Goal: Task Accomplishment & Management: Manage account settings

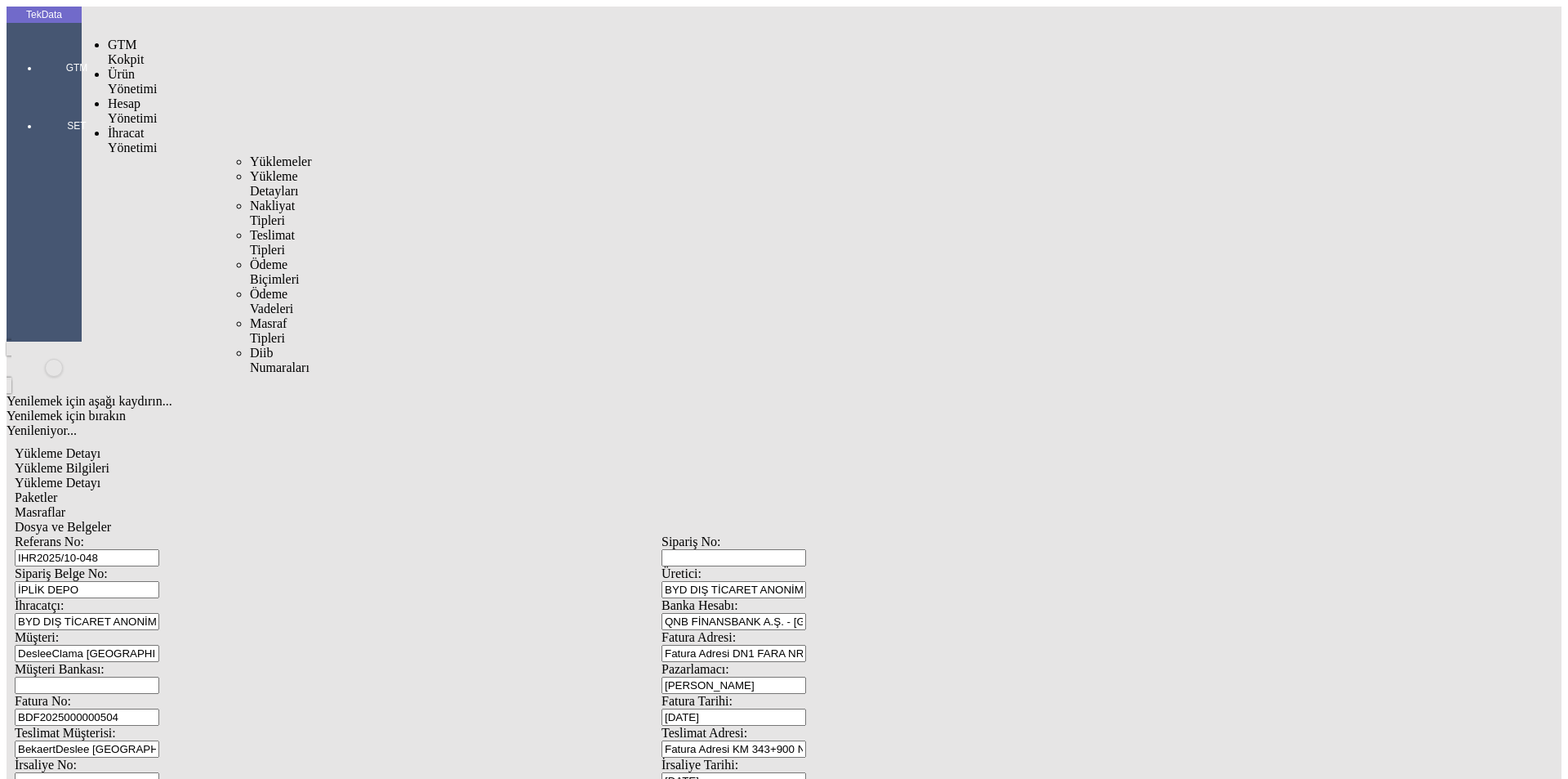
drag, startPoint x: 93, startPoint y: 88, endPoint x: 158, endPoint y: 98, distance: 65.8
click at [108, 126] on span "İhracat Yönetimi" at bounding box center [132, 140] width 49 height 29
click at [250, 155] on span "Yüklemeler" at bounding box center [280, 162] width 62 height 14
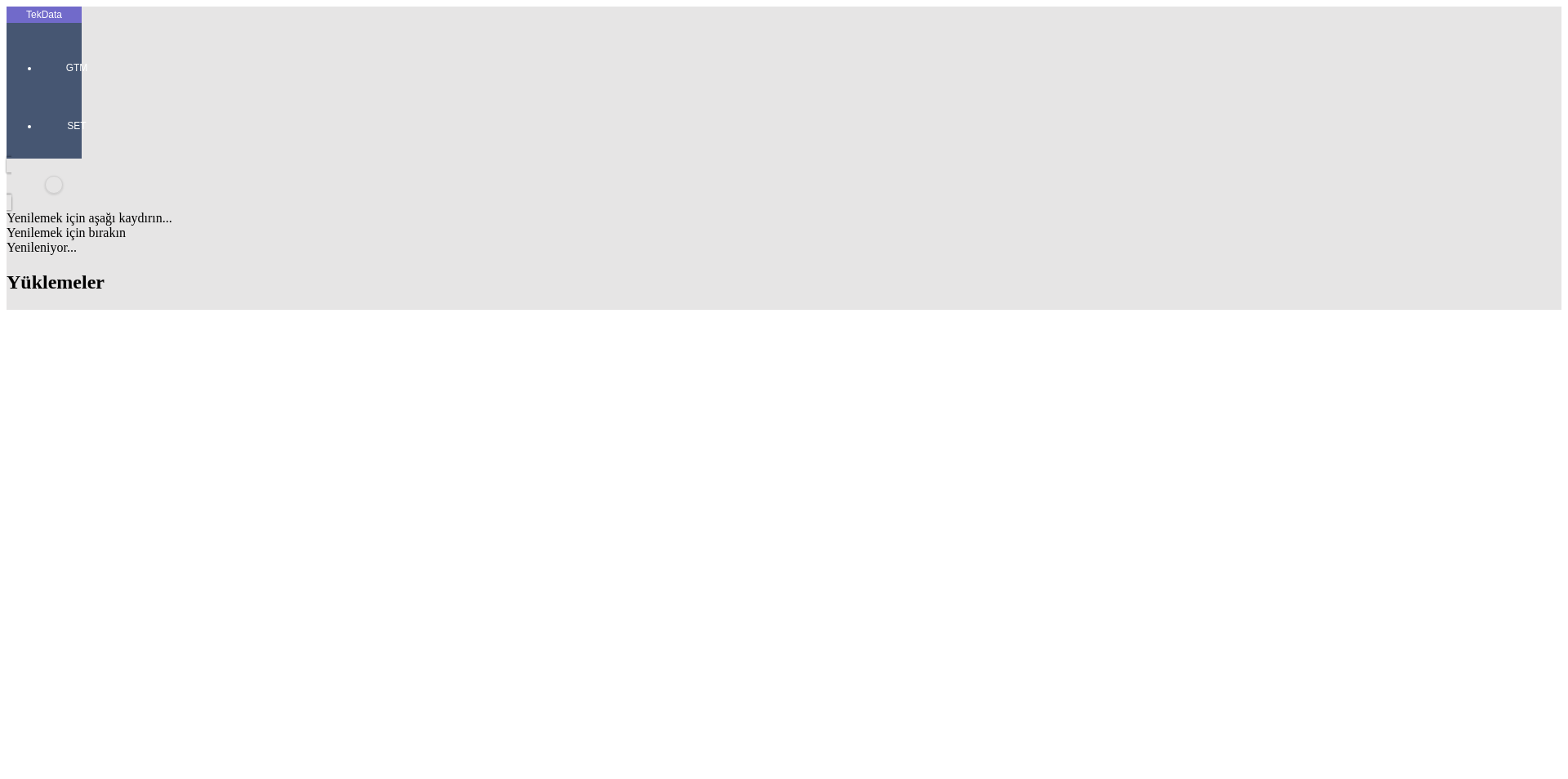
scroll to position [1144, 0]
drag, startPoint x: 675, startPoint y: 508, endPoint x: 768, endPoint y: 508, distance: 93.0
copy td "BDF2025000000504"
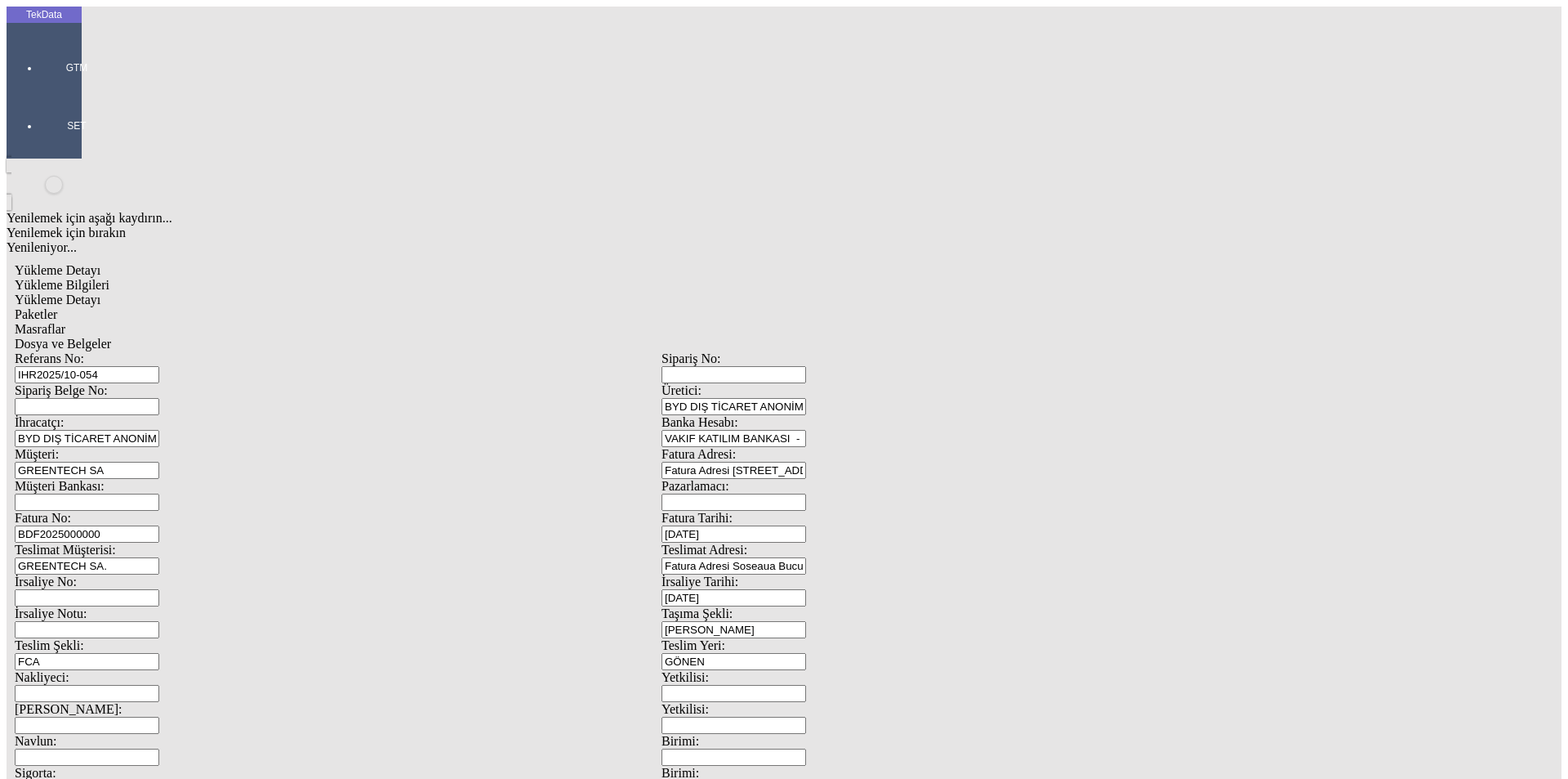
click at [160, 525] on input "BDF2025000000" at bounding box center [87, 533] width 145 height 17
drag, startPoint x: 352, startPoint y: 277, endPoint x: 38, endPoint y: 281, distance: 314.0
click at [38, 281] on div "TekData GTM SET Yenilemek için aşağı kaydırın... Yenilemek için bırakın Yenilen…" at bounding box center [662, 646] width 1309 height 1279
paste input "504"
type input "BDF2025000000505"
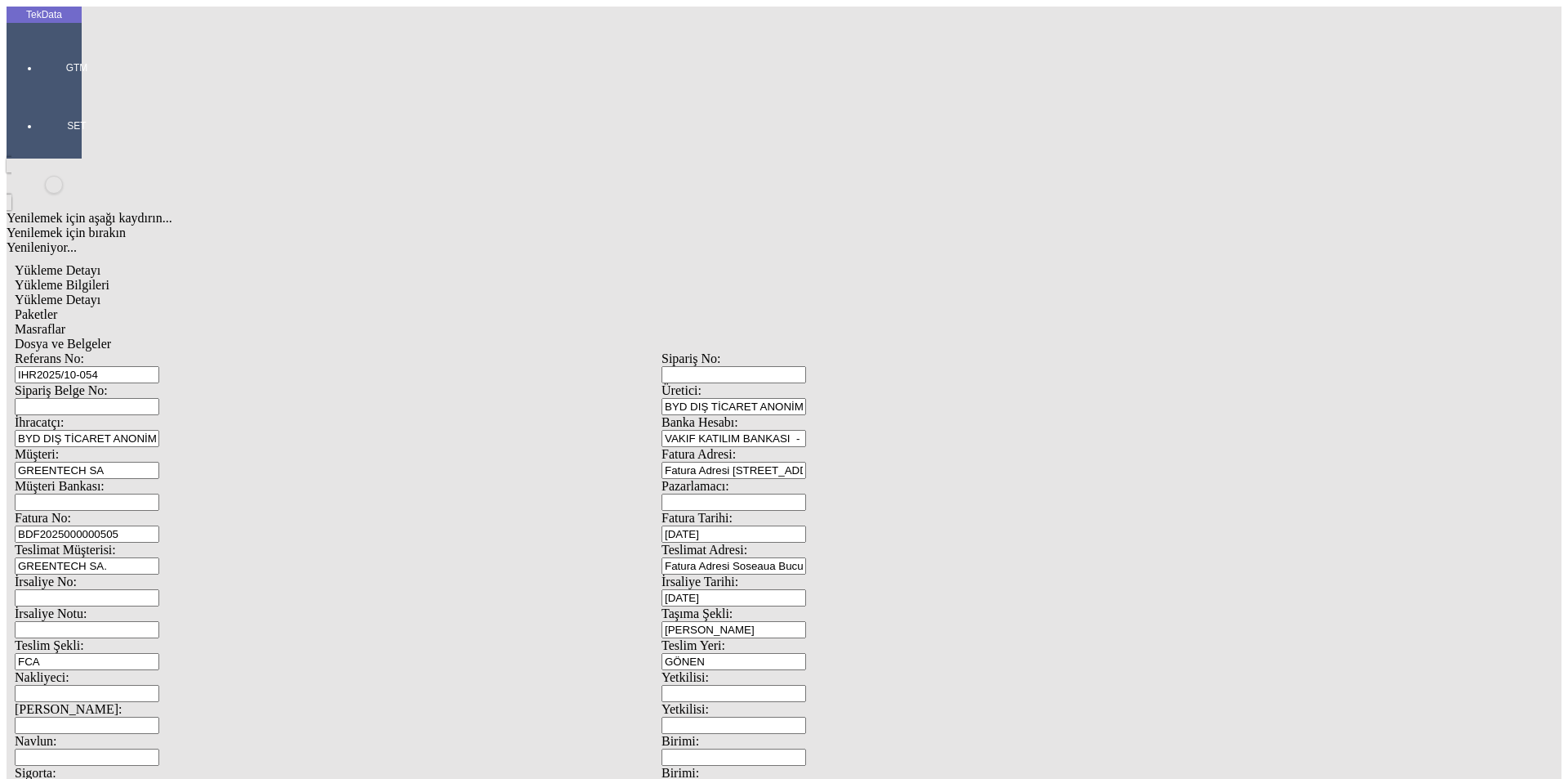
scroll to position [141, 0]
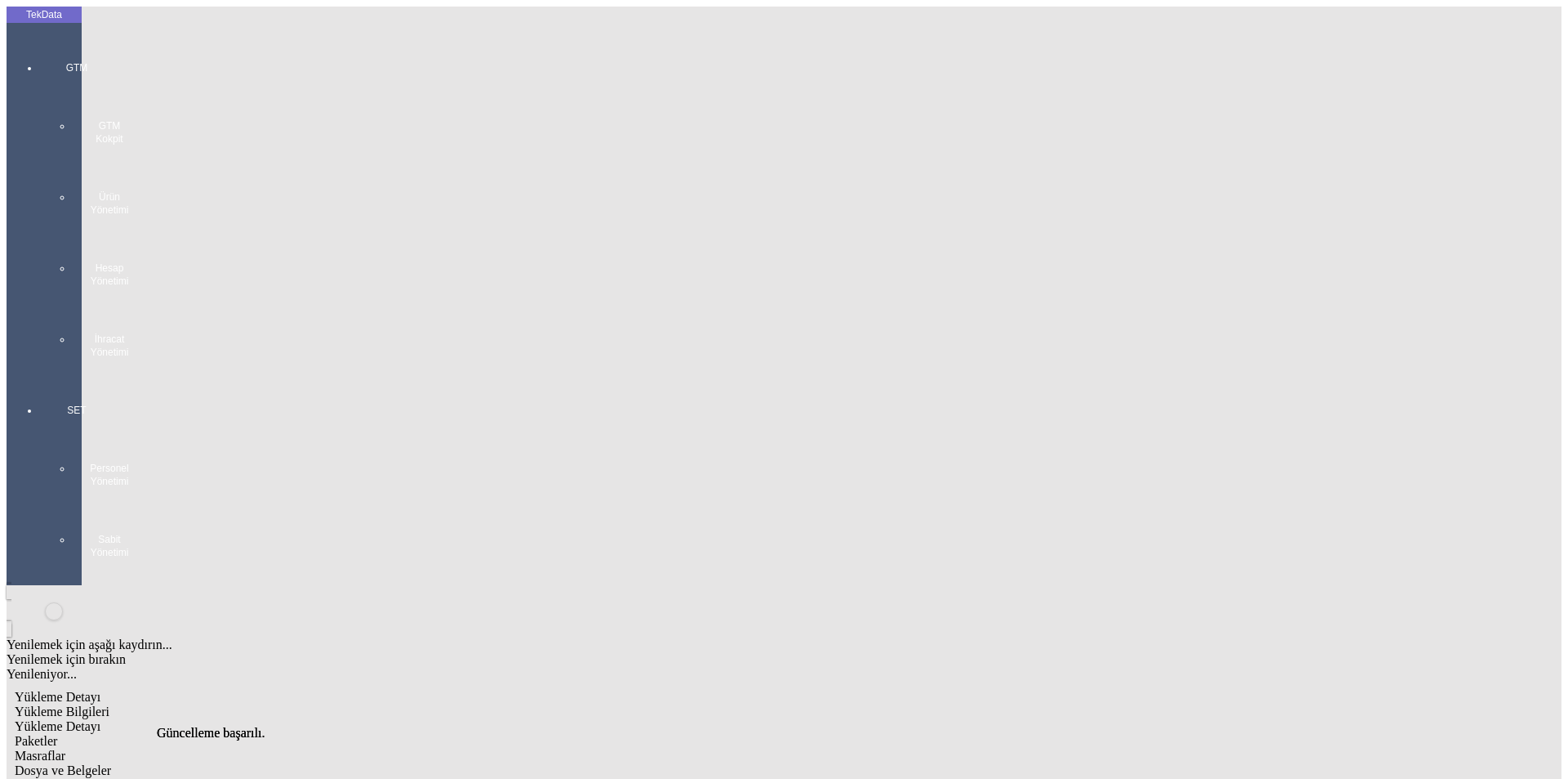
scroll to position [0, 0]
click at [57, 734] on span "Paketler" at bounding box center [36, 741] width 43 height 14
click at [449, 748] on div "Masraflar" at bounding box center [662, 755] width 1294 height 15
drag, startPoint x: 608, startPoint y: 87, endPoint x: 597, endPoint y: 95, distance: 13.6
click at [111, 763] on span "Dosya ve Belgeler" at bounding box center [63, 770] width 97 height 14
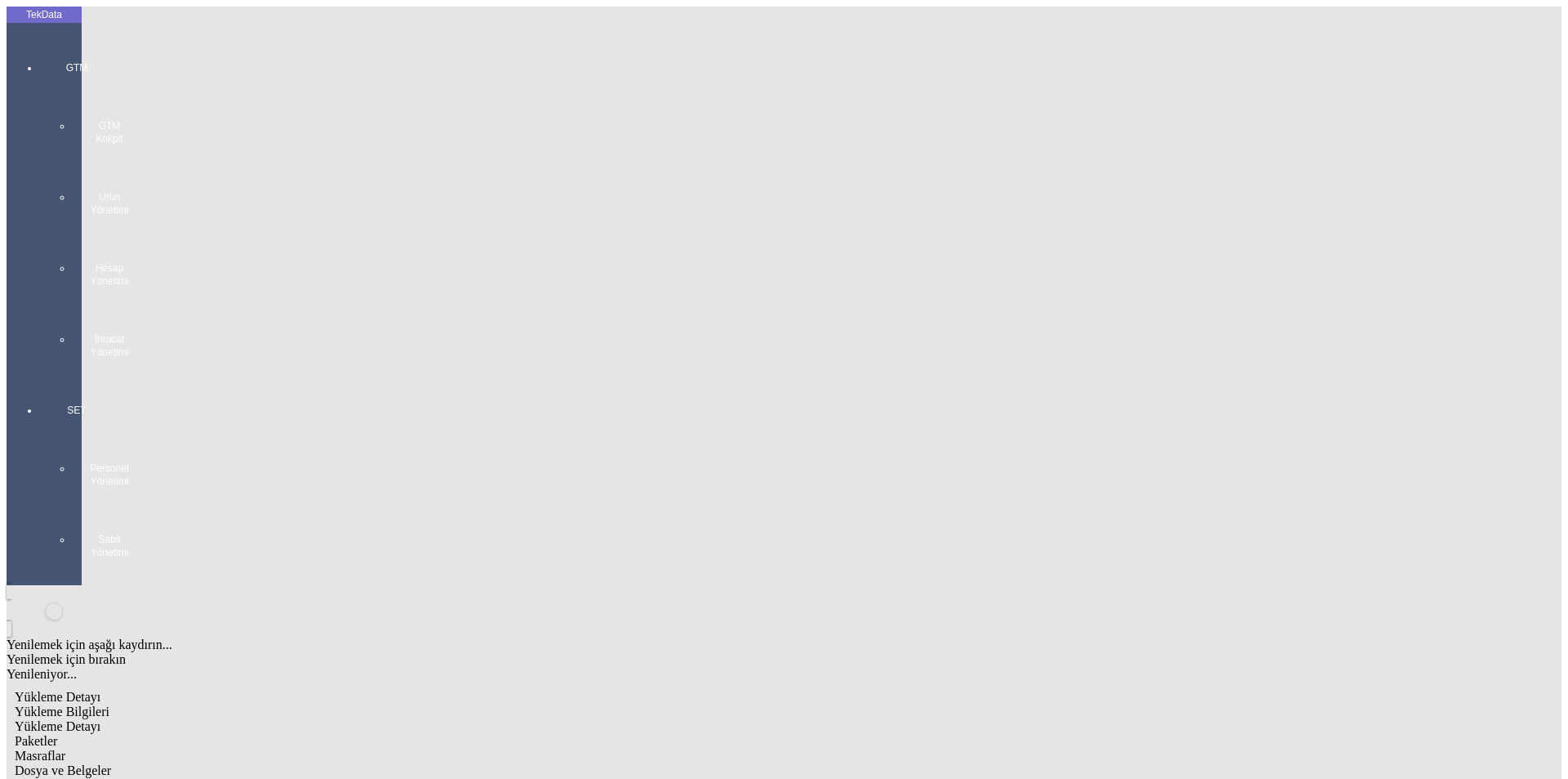
click at [111, 763] on span "Dosya ve Belgeler" at bounding box center [63, 770] width 97 height 14
click at [110, 704] on span "Yükleme Bilgileri" at bounding box center [62, 711] width 95 height 14
drag, startPoint x: 340, startPoint y: 128, endPoint x: 151, endPoint y: 128, distance: 189.0
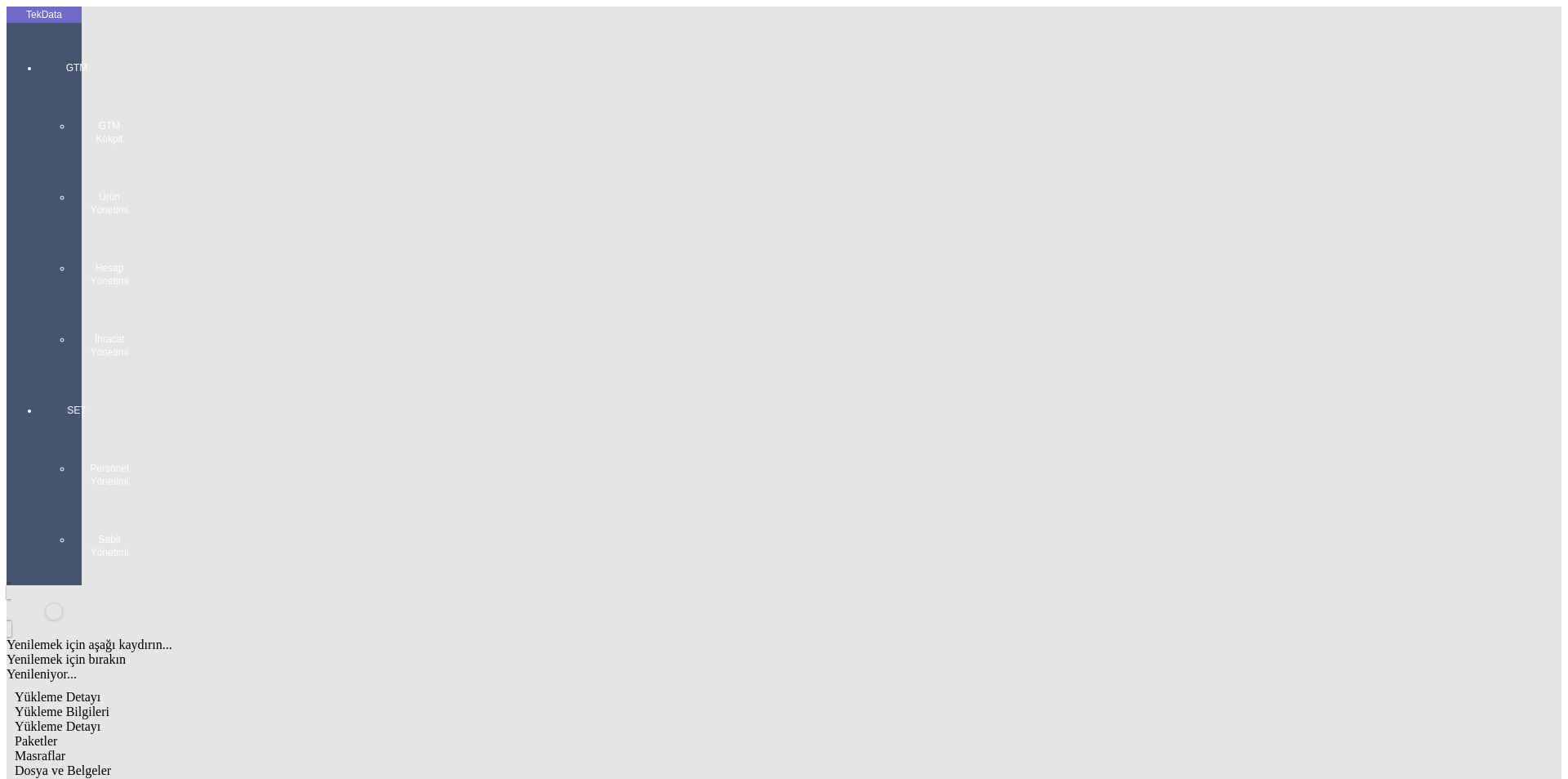
drag, startPoint x: 368, startPoint y: 109, endPoint x: 138, endPoint y: 106, distance: 230.0
drag, startPoint x: 325, startPoint y: 277, endPoint x: 196, endPoint y: 277, distance: 129.0
click at [111, 763] on span "Dosya ve Belgeler" at bounding box center [63, 770] width 97 height 14
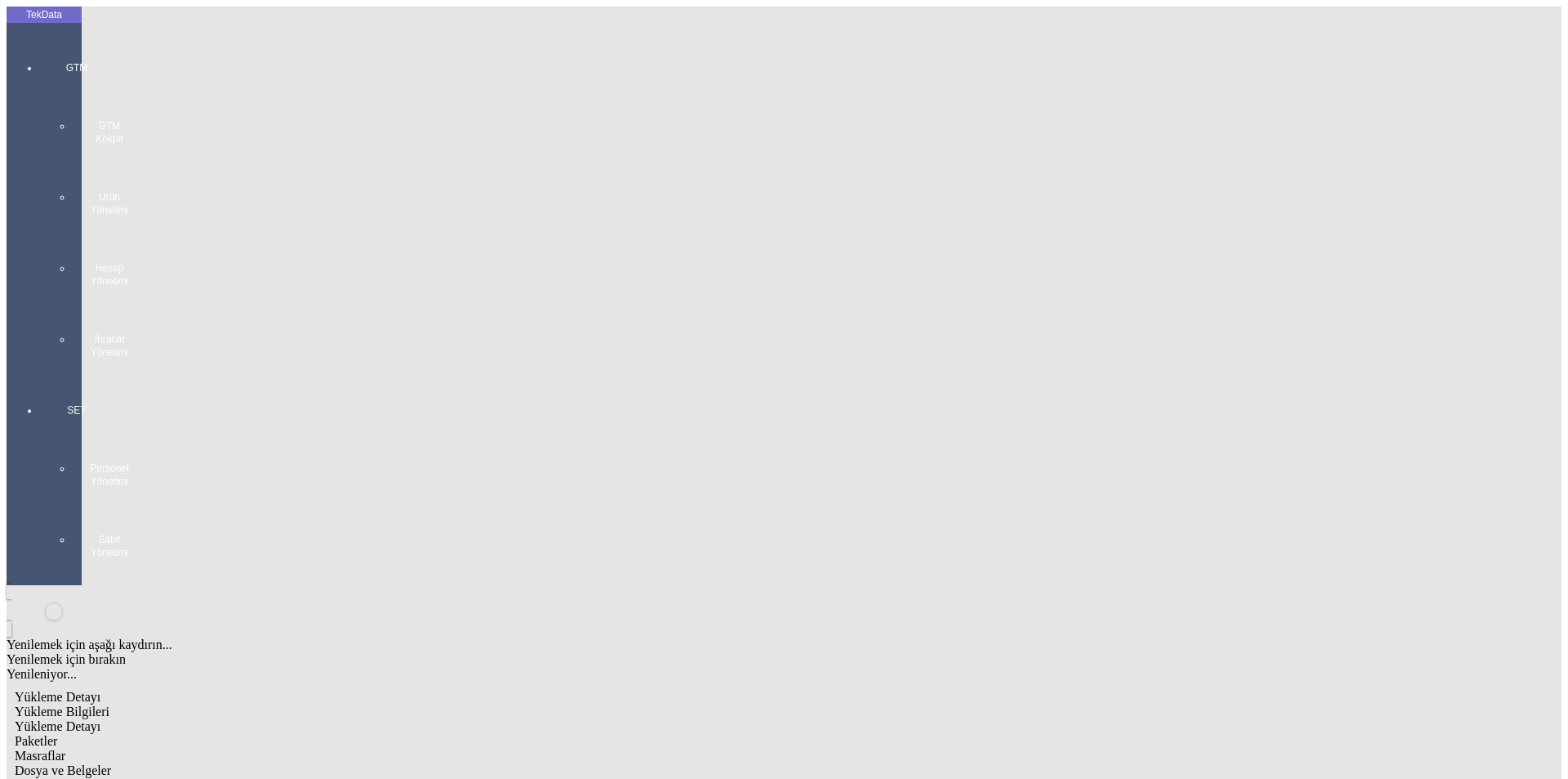
click at [111, 763] on span "Dosya ve Belgeler" at bounding box center [63, 770] width 97 height 14
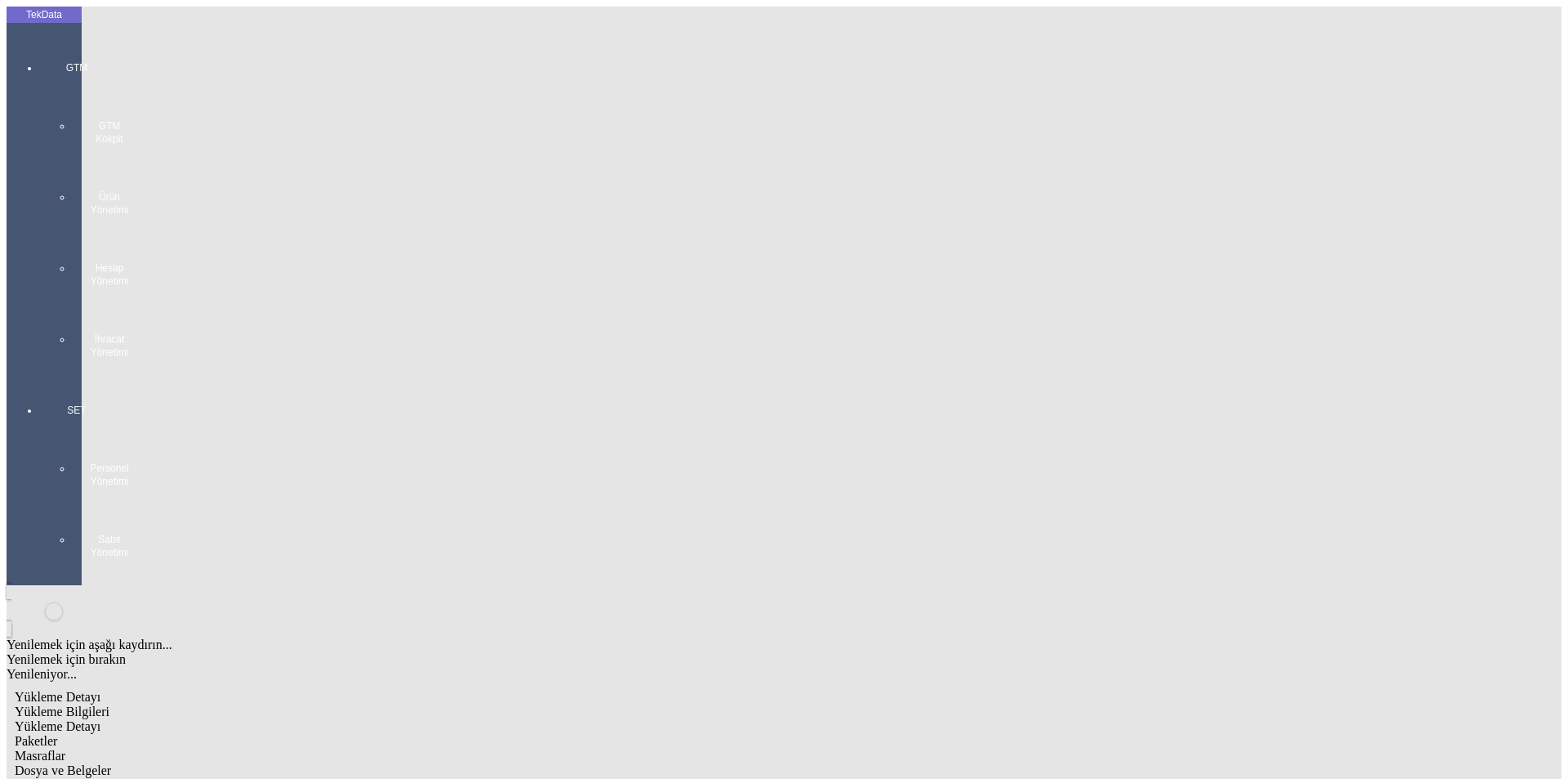
click at [110, 704] on span "Yükleme Bilgileri" at bounding box center [62, 711] width 95 height 14
drag, startPoint x: 358, startPoint y: 119, endPoint x: 133, endPoint y: 117, distance: 225.0
click at [154, 778] on div "Referans No: IHR2025/10-054" at bounding box center [338, 794] width 647 height 32
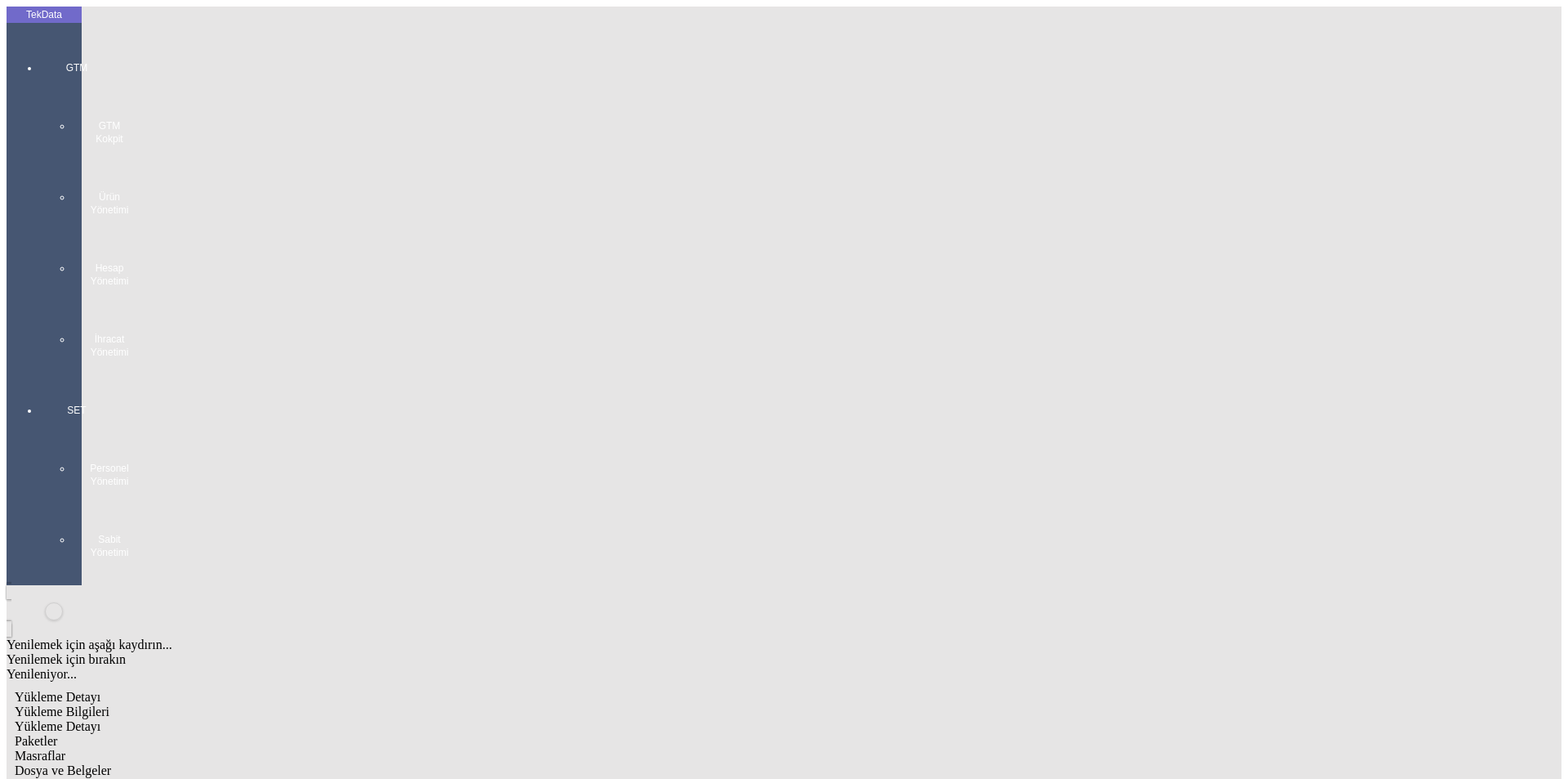
click at [41, 375] on div at bounding box center [76, 375] width 75 height 0
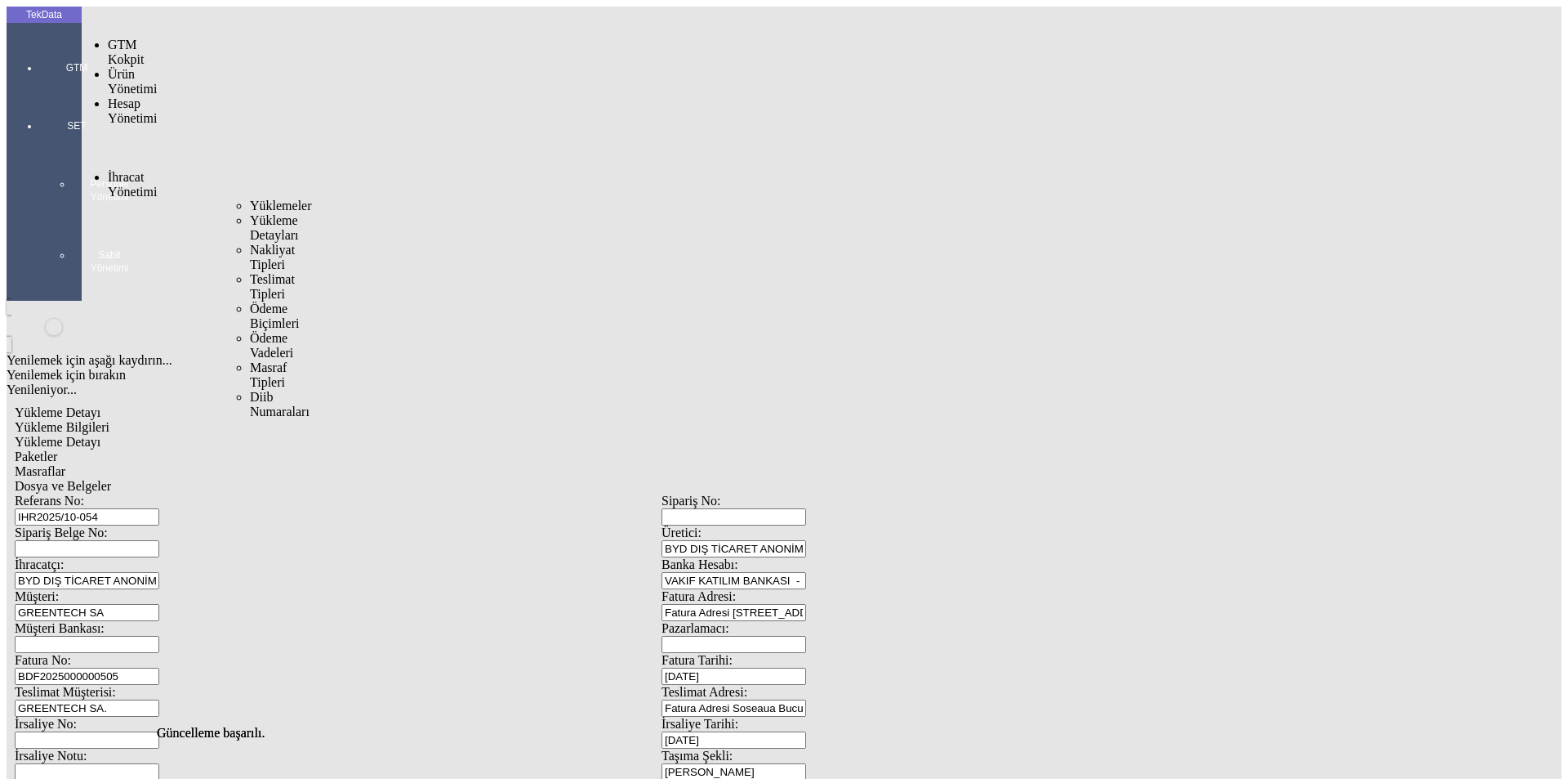
drag, startPoint x: 107, startPoint y: 95, endPoint x: 169, endPoint y: 98, distance: 62.1
click at [109, 170] on span "İhracat Yönetimi" at bounding box center [132, 184] width 49 height 29
drag, startPoint x: 187, startPoint y: 97, endPoint x: 218, endPoint y: 94, distance: 31.1
click at [218, 199] on ul "Yüklemeler Yükleme Detayları Nakliyat Tipleri Teslimat Tipleri Ödeme Biçimleri …" at bounding box center [239, 309] width 43 height 221
click at [250, 199] on span "Yüklemeler" at bounding box center [280, 206] width 62 height 14
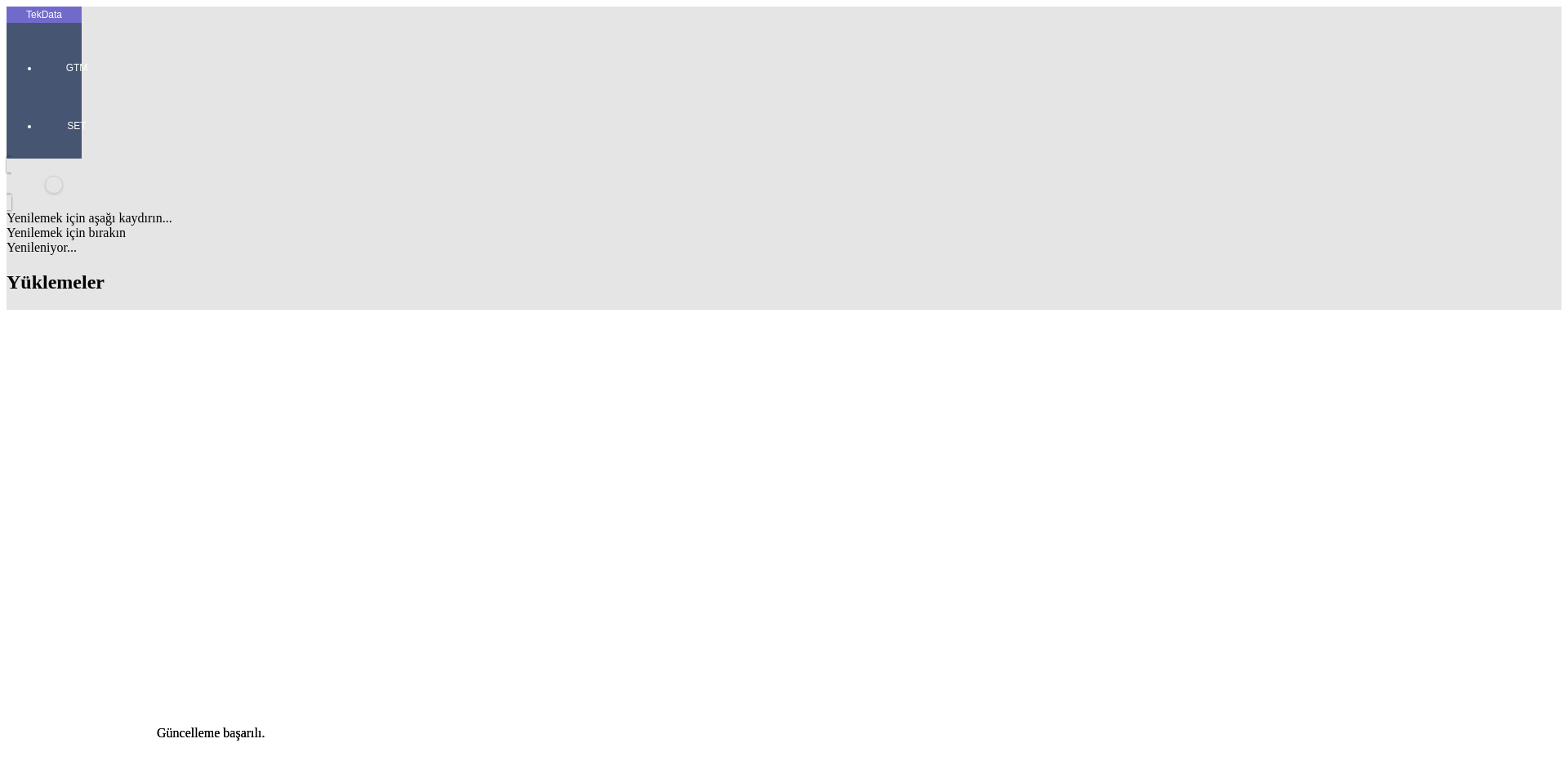
scroll to position [1389, 0]
drag, startPoint x: 680, startPoint y: 353, endPoint x: 767, endPoint y: 352, distance: 87.0
copy td "BDF2025000000505"
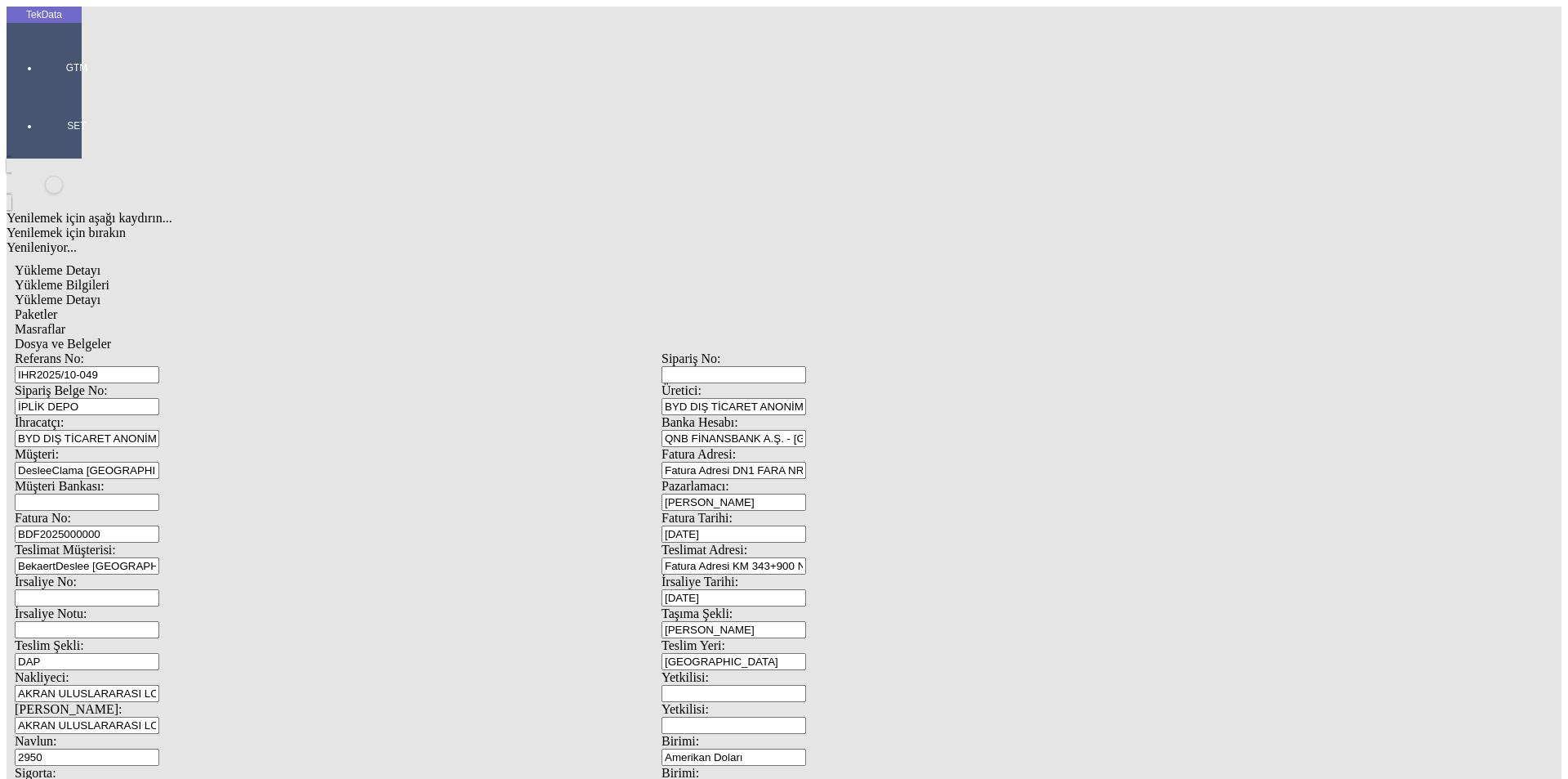
click at [160, 525] on input "BDF2025000000" at bounding box center [87, 533] width 145 height 17
drag, startPoint x: 353, startPoint y: 276, endPoint x: 116, endPoint y: 277, distance: 237.0
click at [116, 510] on div "Fatura No: BDF2025000000" at bounding box center [338, 526] width 647 height 32
paste input "505"
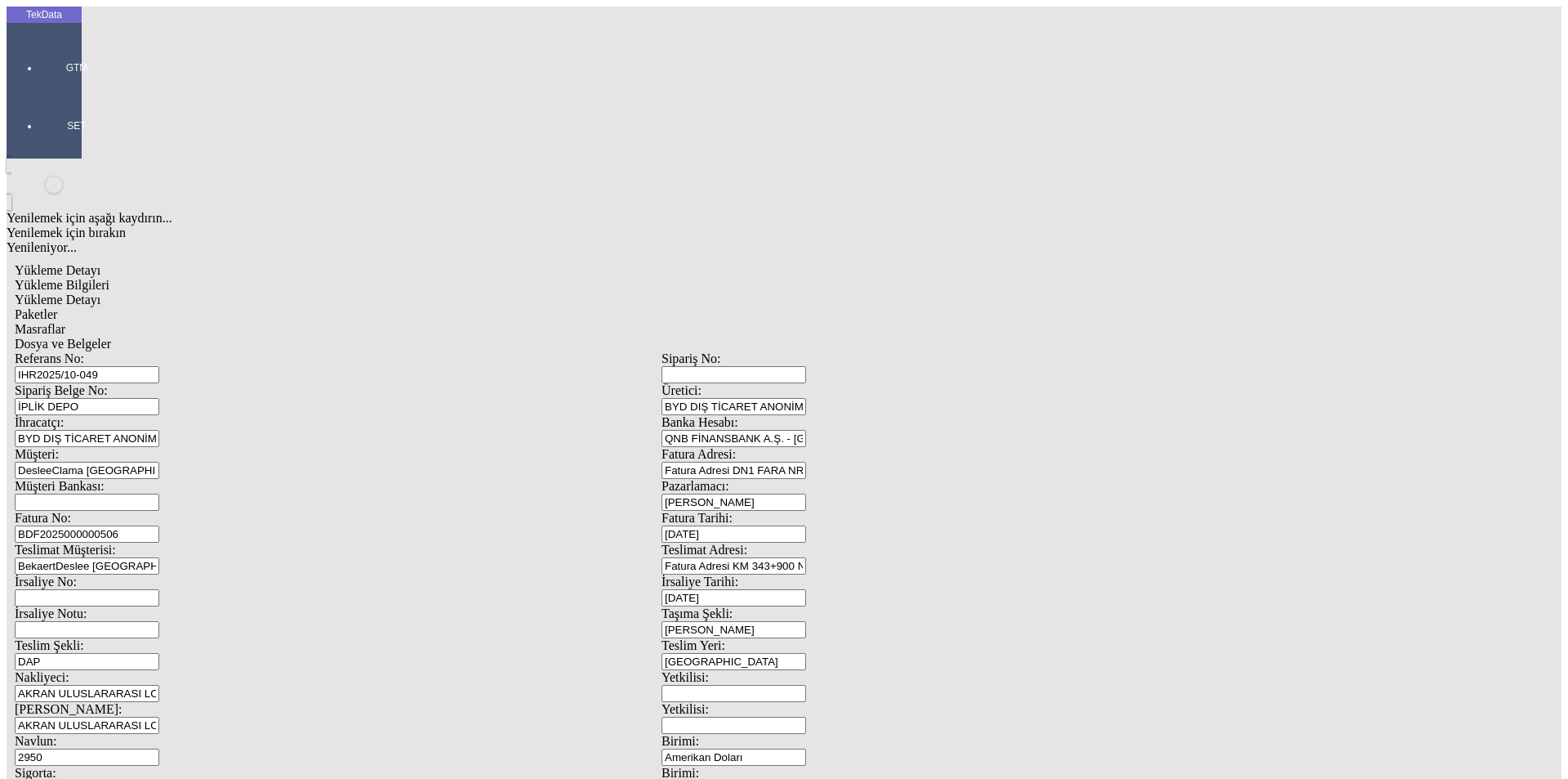
type input "BDF2025000000506"
drag, startPoint x: 1011, startPoint y: 632, endPoint x: 828, endPoint y: 628, distance: 183.0
type input "22919.91"
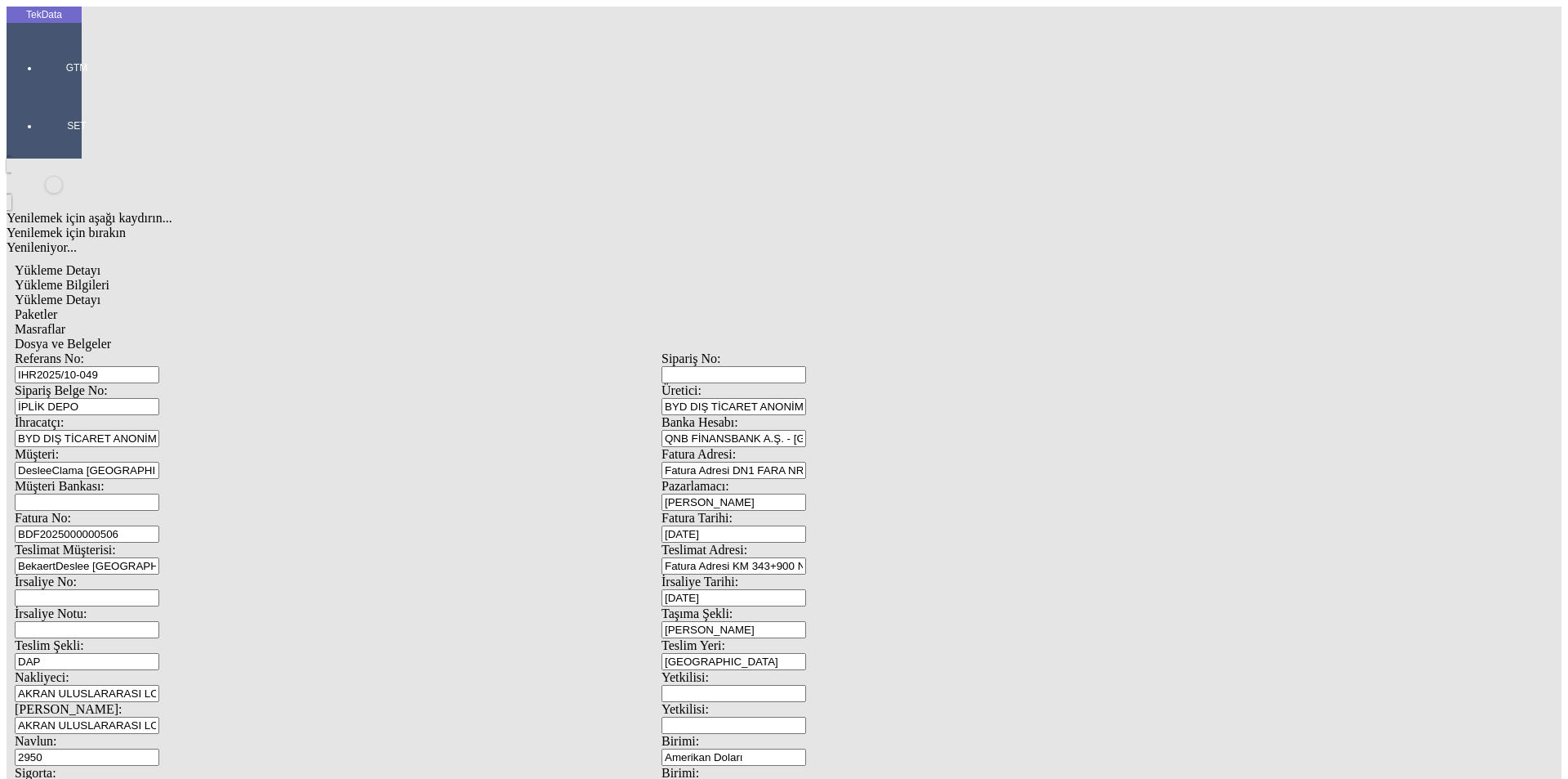
drag, startPoint x: 225, startPoint y: 96, endPoint x: 240, endPoint y: 93, distance: 15.3
click at [230, 293] on div "Yükleme Detayı" at bounding box center [662, 300] width 1294 height 15
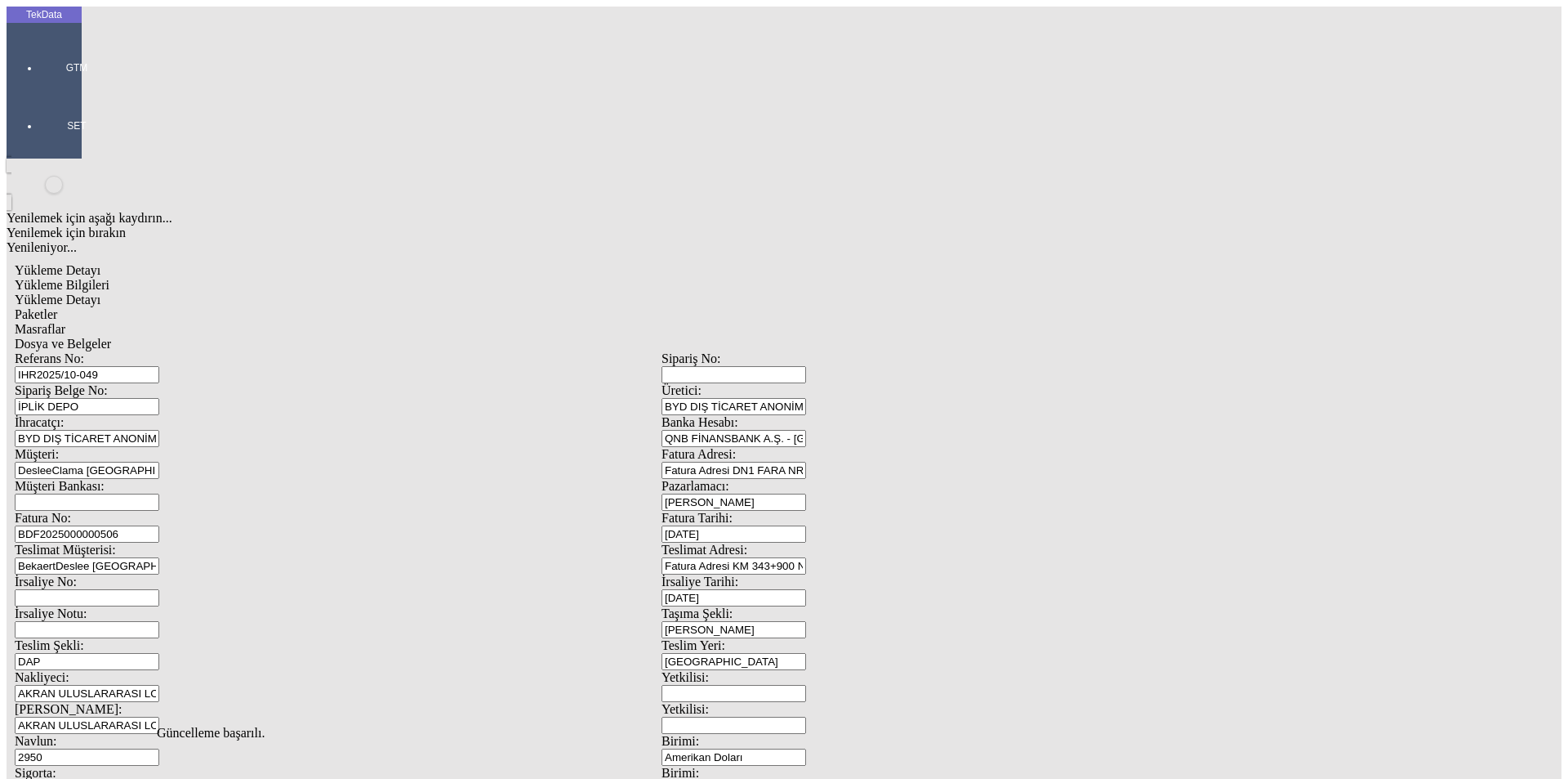
drag, startPoint x: 251, startPoint y: 331, endPoint x: 137, endPoint y: 337, distance: 114.2
type input "22919.91"
drag, startPoint x: 778, startPoint y: 451, endPoint x: 786, endPoint y: 443, distance: 11.3
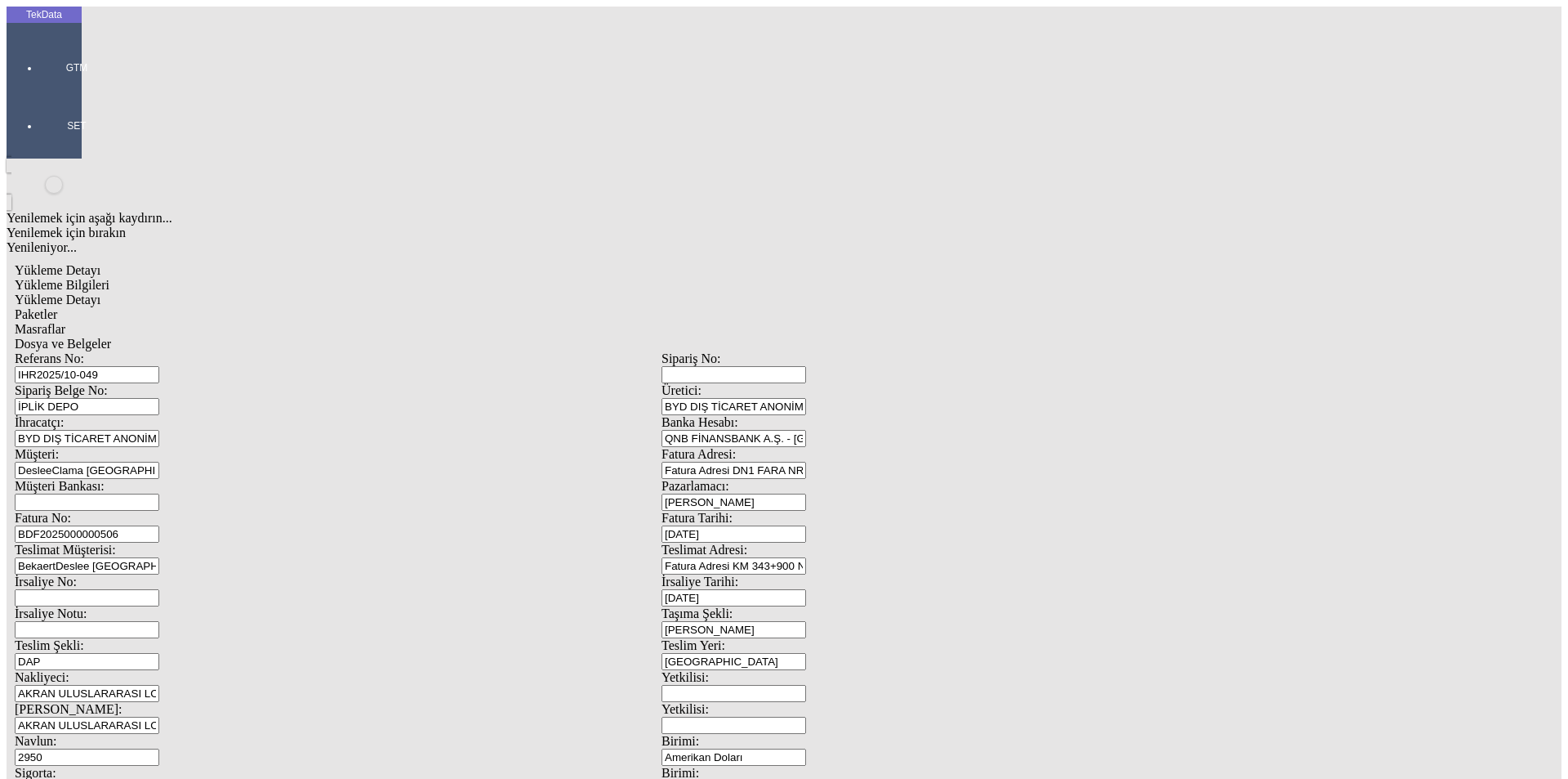
click at [57, 308] on span "Paketler" at bounding box center [36, 315] width 43 height 14
drag, startPoint x: 444, startPoint y: 87, endPoint x: 513, endPoint y: 87, distance: 69.0
click at [445, 322] on div "Masraflar" at bounding box center [662, 329] width 1294 height 15
click at [111, 337] on span "Dosya ve Belgeler" at bounding box center [63, 344] width 97 height 14
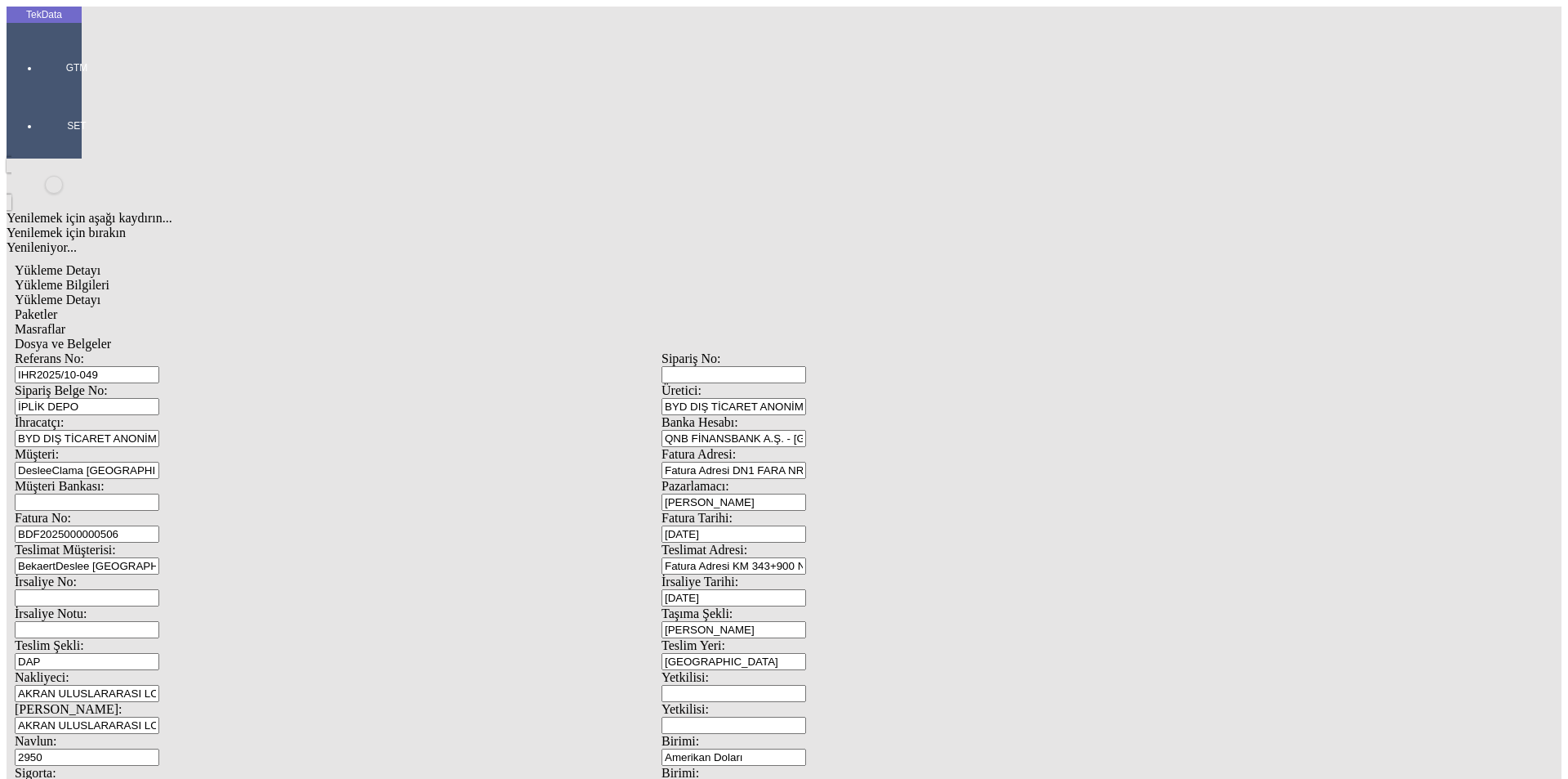
click at [57, 308] on span "Paketler" at bounding box center [36, 315] width 43 height 14
click at [301, 293] on div "Yükleme Detayı" at bounding box center [662, 300] width 1294 height 15
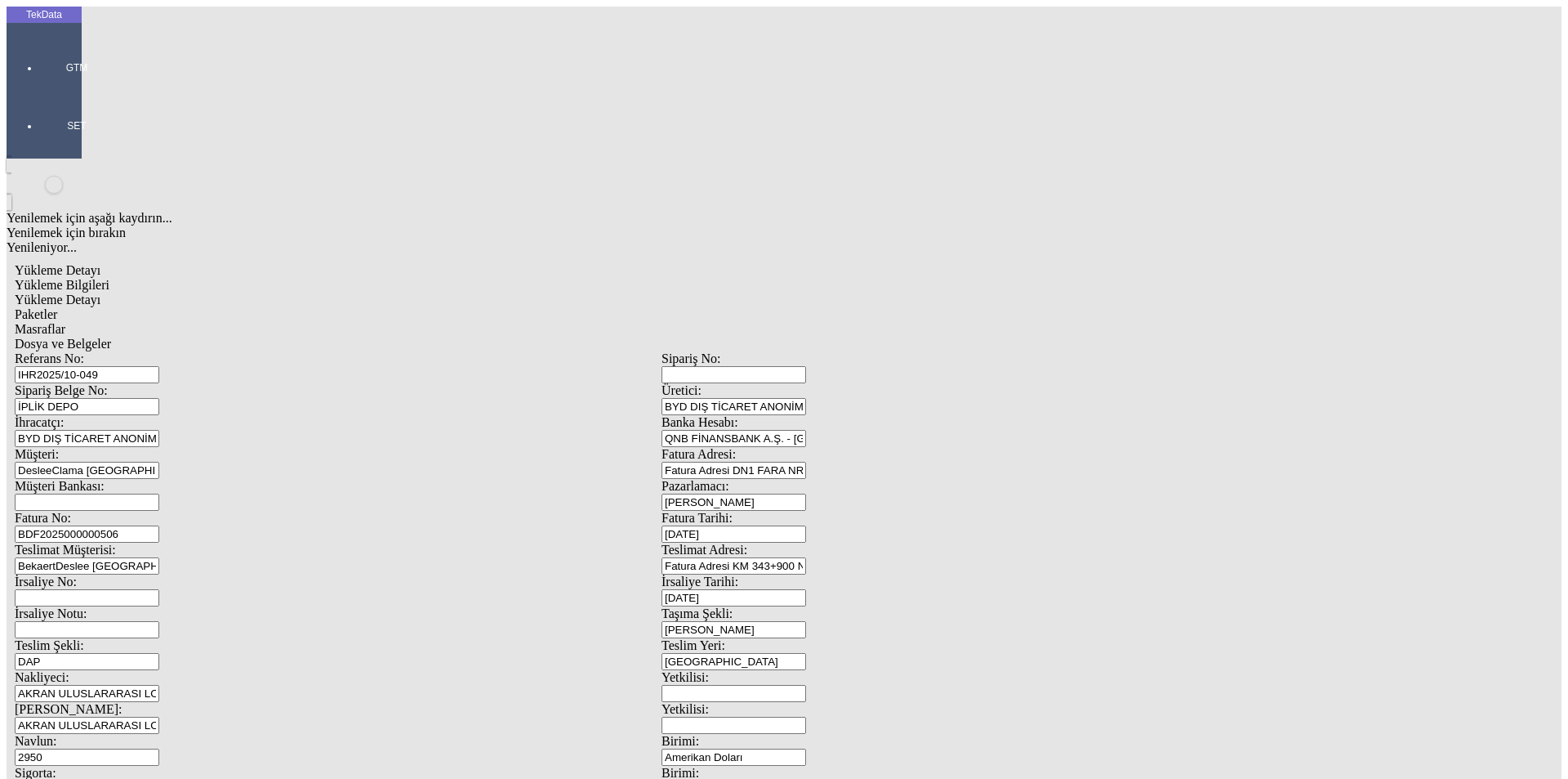
click at [110, 278] on span "Yükleme Bilgileri" at bounding box center [62, 285] width 95 height 14
click at [111, 337] on span "Dosya ve Belgeler" at bounding box center [63, 344] width 97 height 14
drag, startPoint x: 113, startPoint y: 234, endPoint x: 125, endPoint y: 235, distance: 12.0
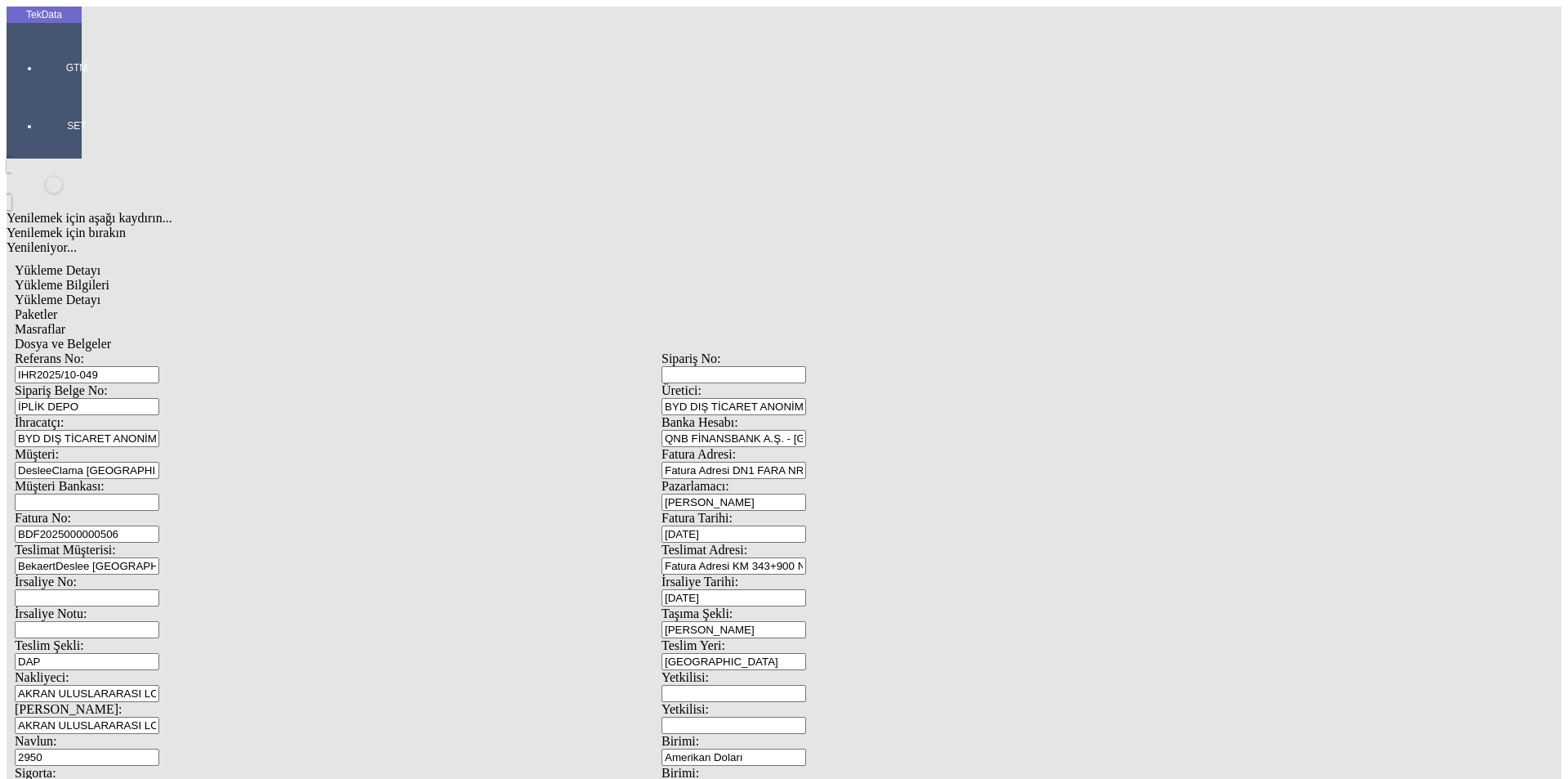
click at [110, 278] on span "Yükleme Bilgileri" at bounding box center [62, 285] width 95 height 14
drag, startPoint x: 212, startPoint y: 523, endPoint x: 137, endPoint y: 520, distance: 75.1
click at [157, 765] on div "Sigorta: 30" at bounding box center [338, 781] width 647 height 32
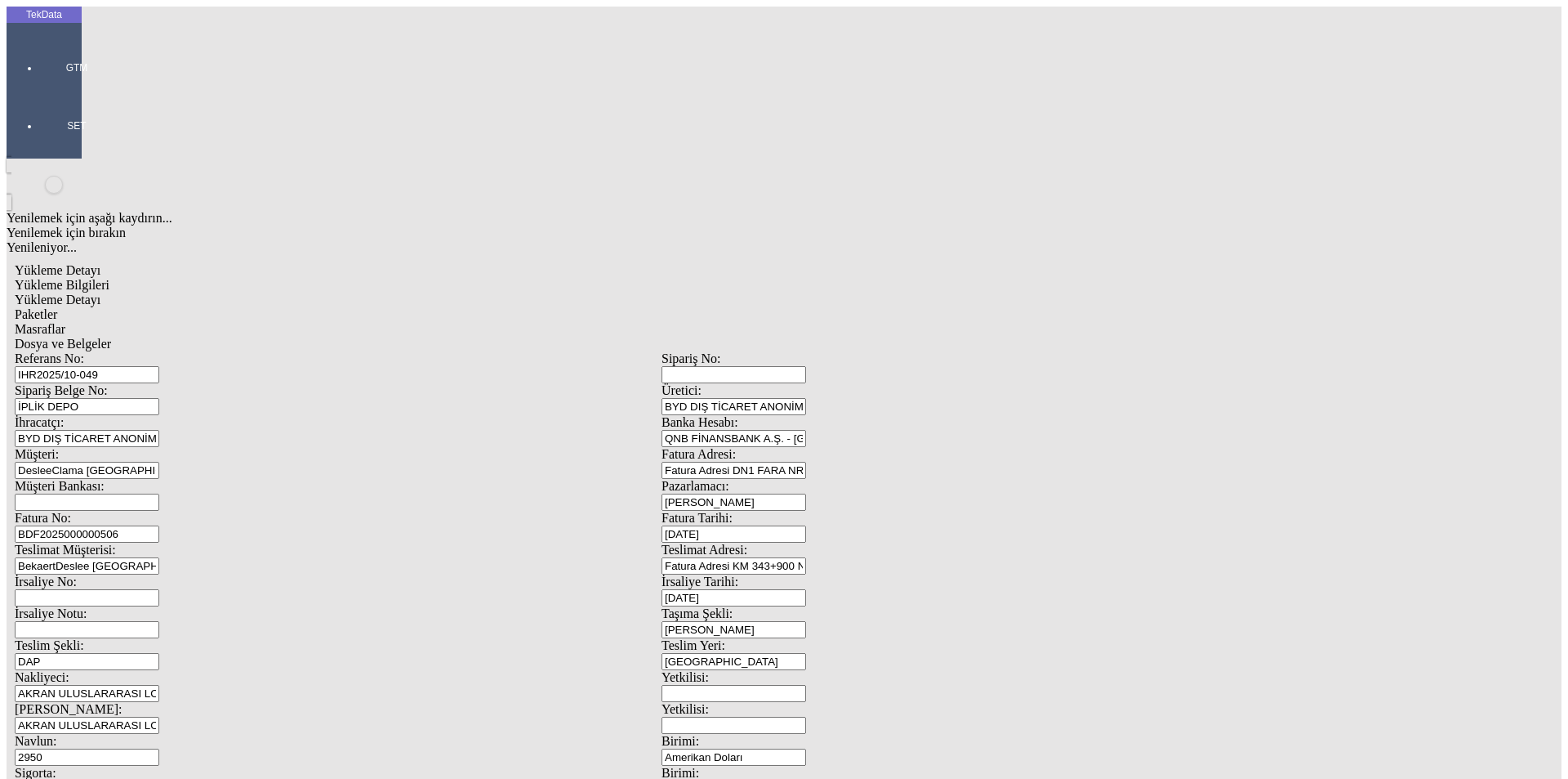
type input "35"
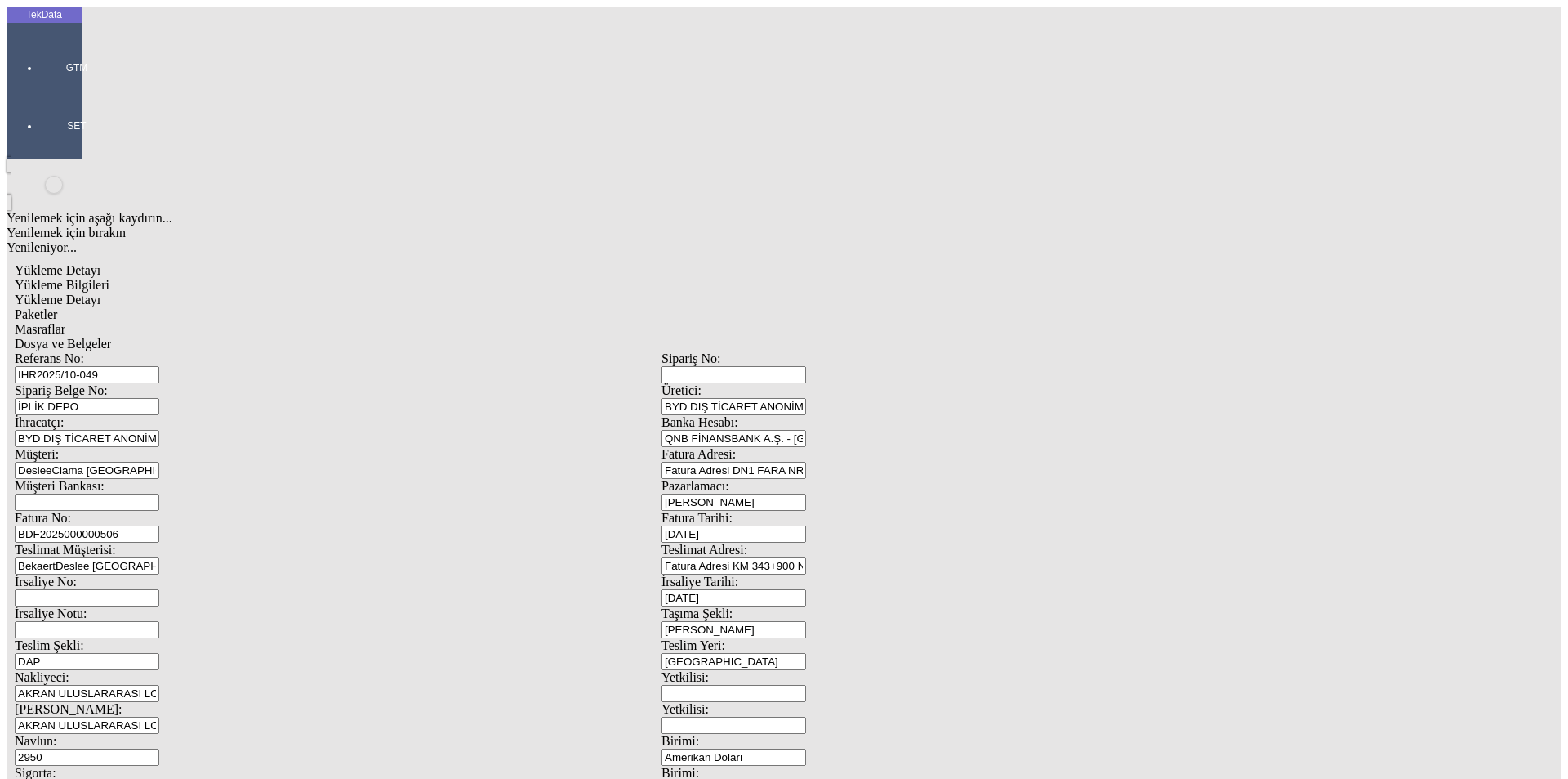
click at [111, 337] on span "Dosya ve Belgeler" at bounding box center [63, 344] width 97 height 14
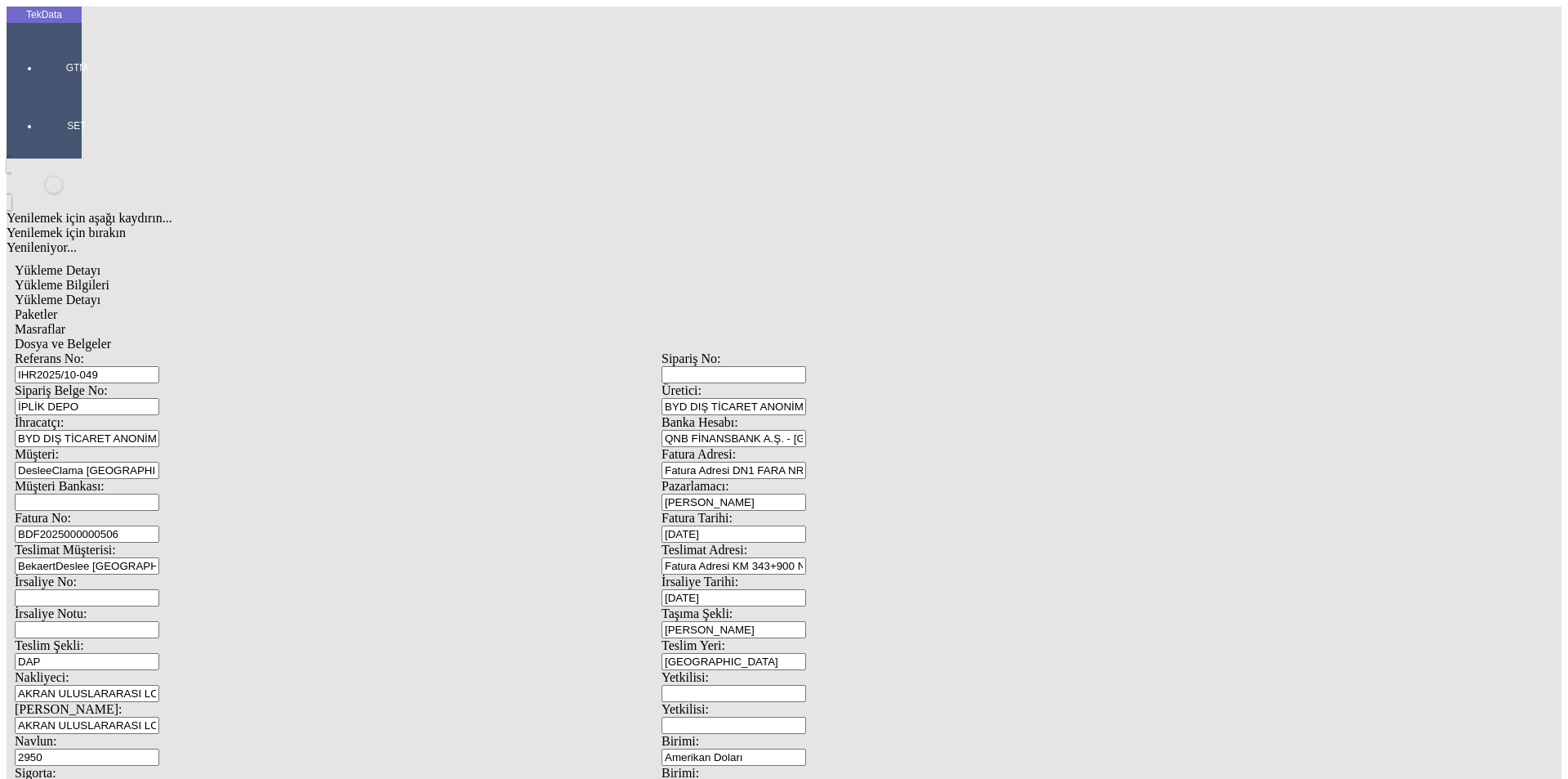
click at [111, 337] on span "Dosya ve Belgeler" at bounding box center [63, 344] width 97 height 14
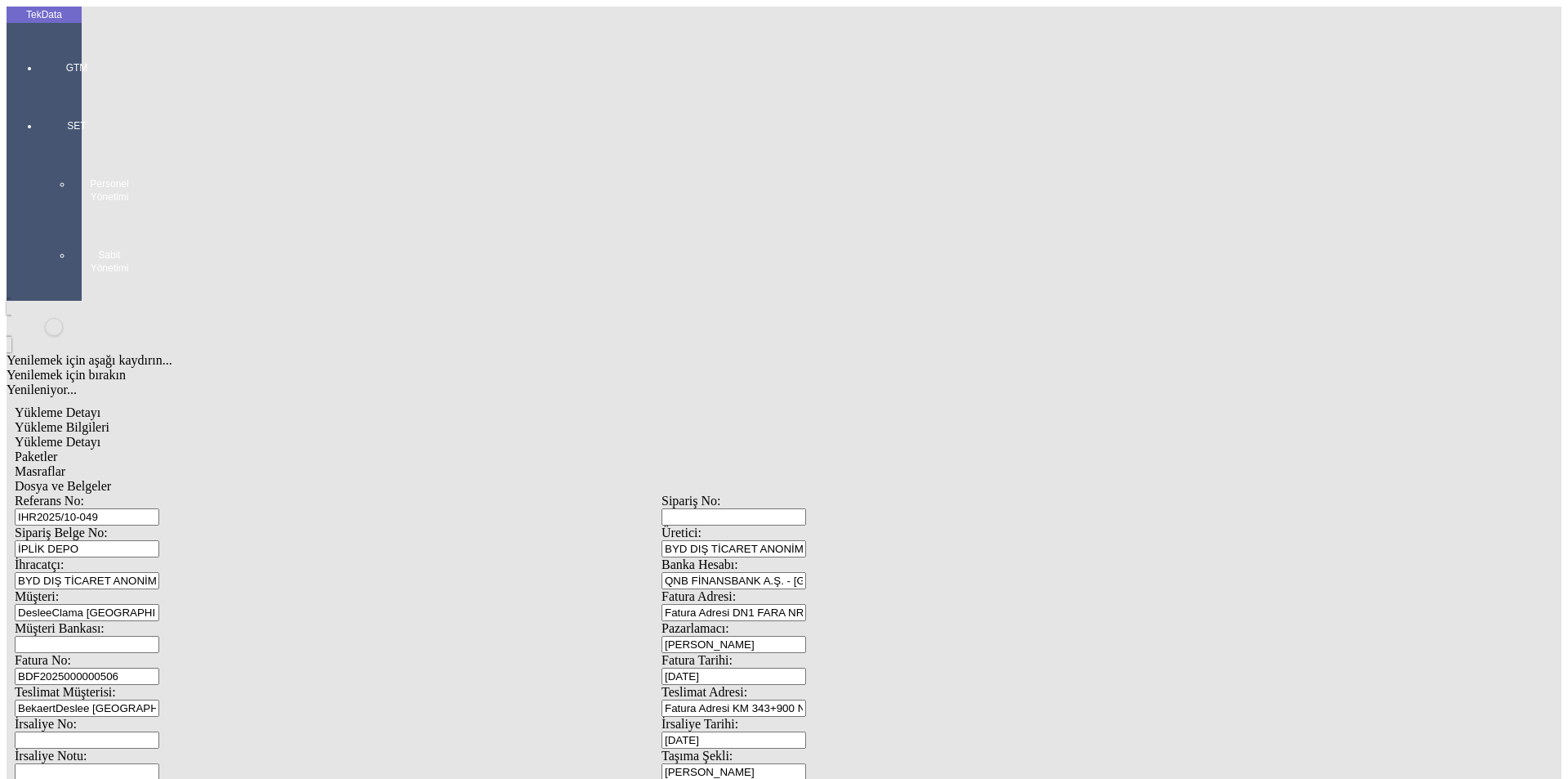
click at [28, 218] on app-side-navigation-menu "TekData GTM SET Personel Yönetimi Sabit Yönetimi" at bounding box center [44, 154] width 75 height 294
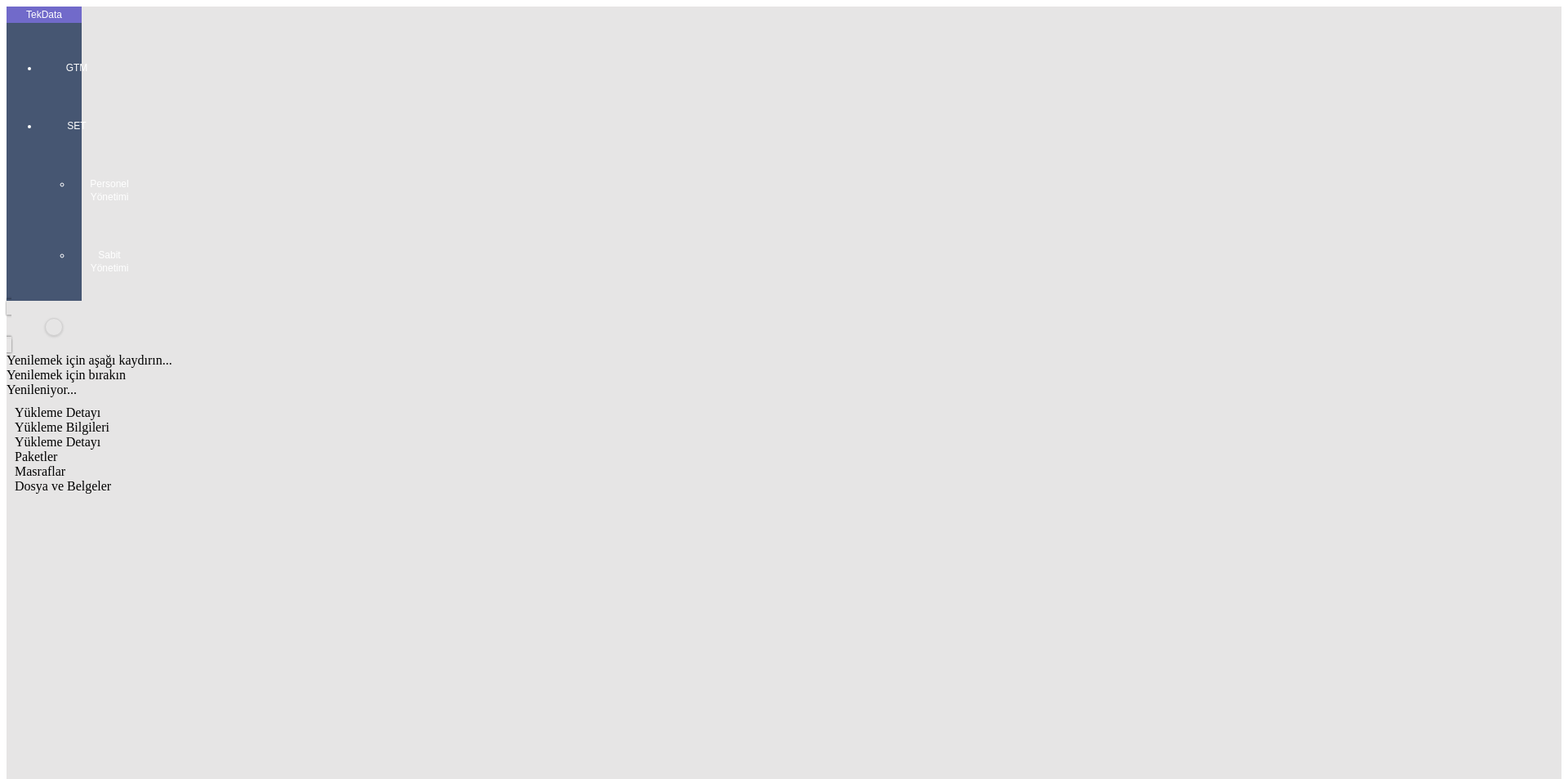
click at [110, 419] on span "Yükleme Bilgileri" at bounding box center [62, 426] width 95 height 14
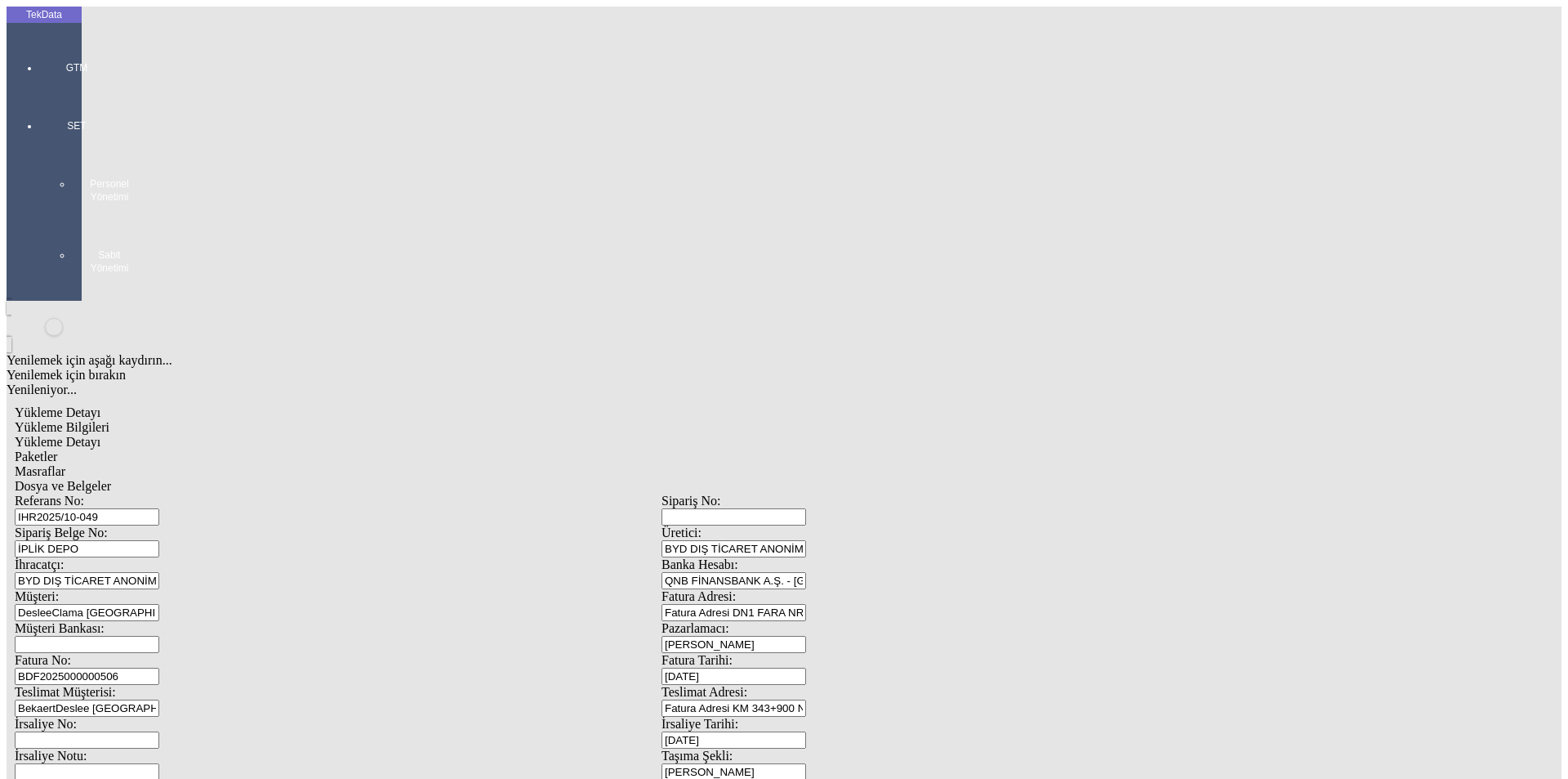
drag, startPoint x: 329, startPoint y: 123, endPoint x: 81, endPoint y: 108, distance: 248.5
click at [39, 33] on div "GTM" at bounding box center [76, 62] width 75 height 58
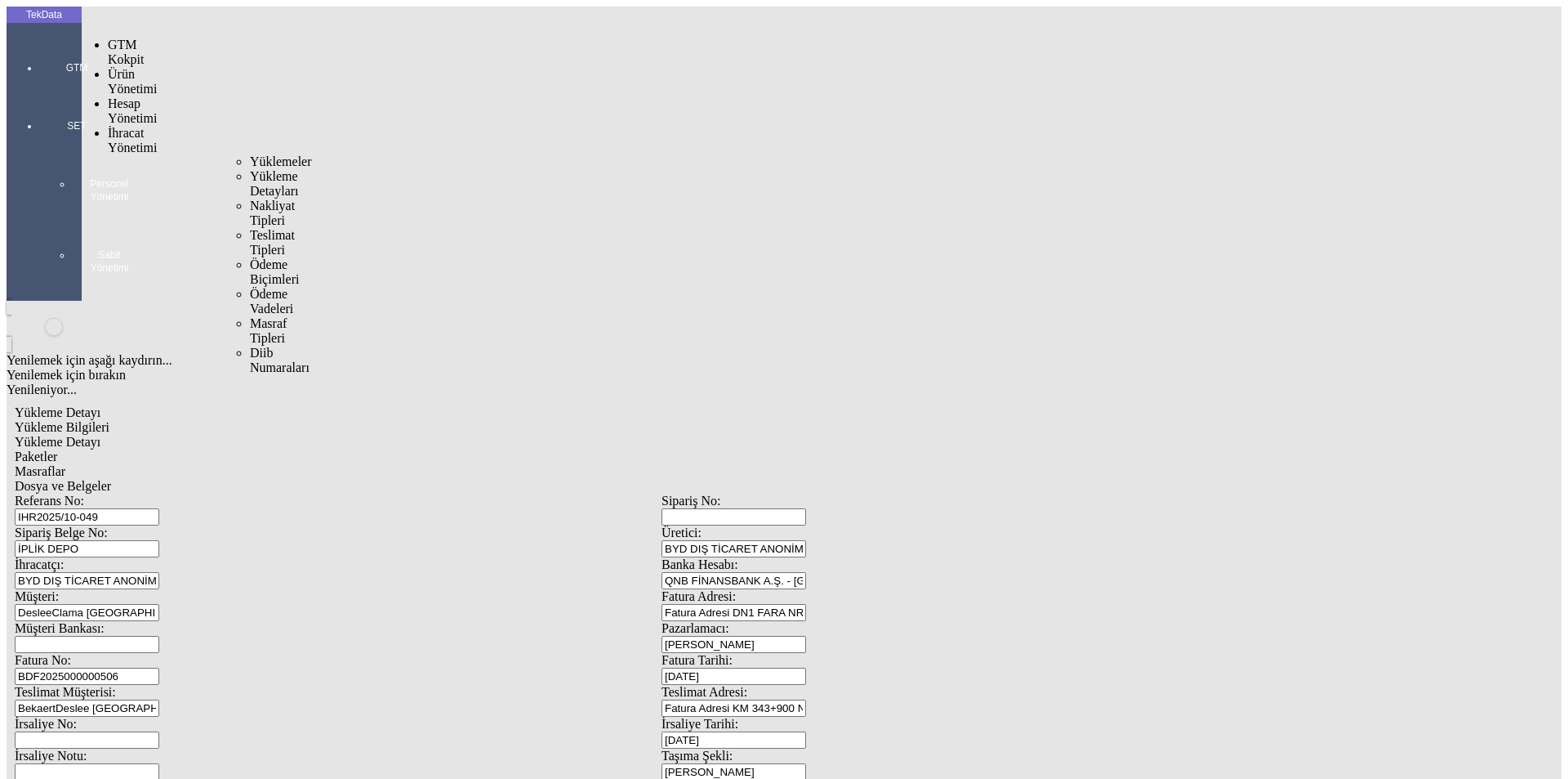
click at [124, 126] on span "İhracat Yönetimi" at bounding box center [132, 140] width 49 height 29
click at [250, 155] on span "Yüklemeler" at bounding box center [280, 162] width 62 height 14
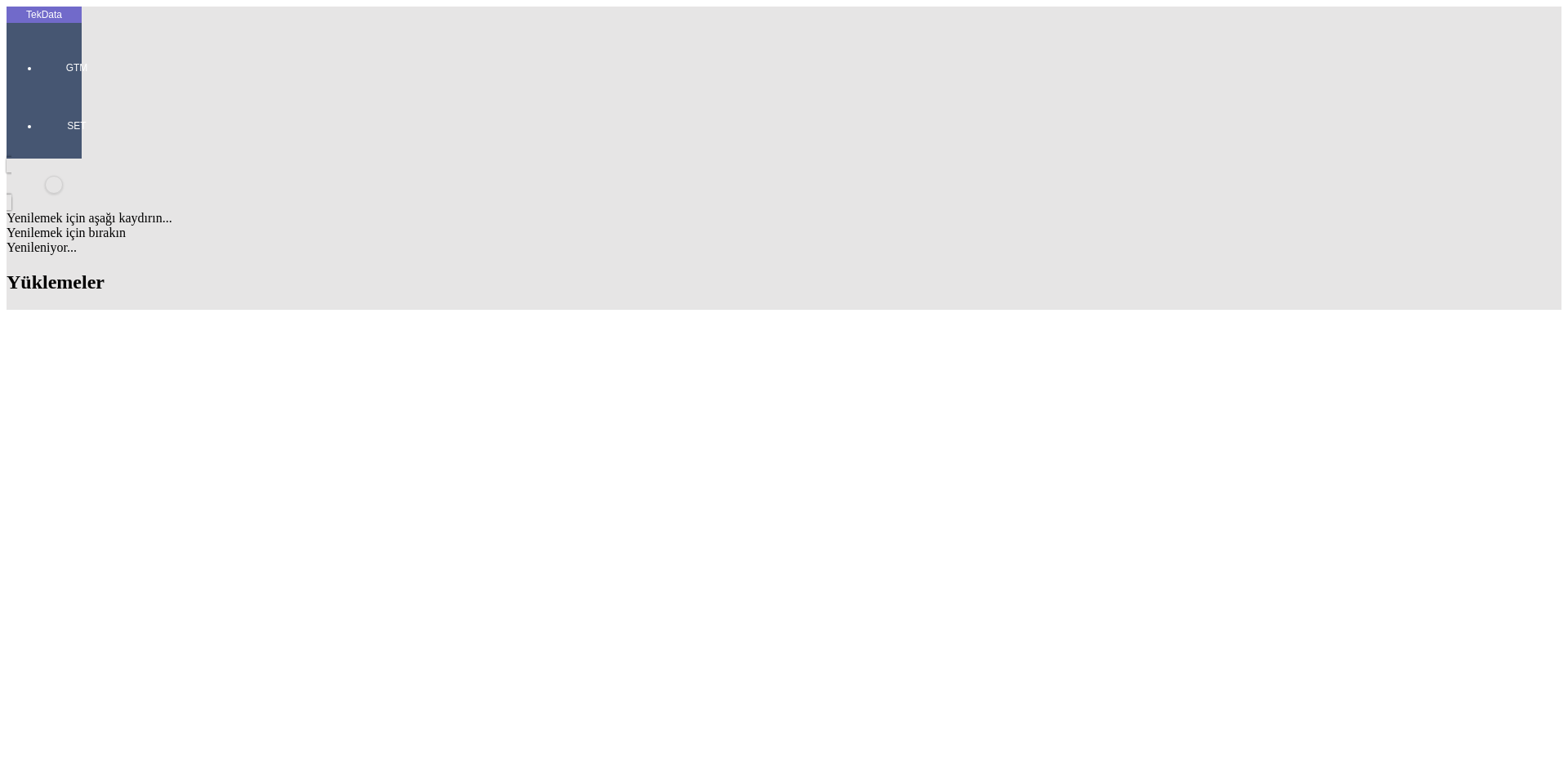
scroll to position [1062, 0]
drag, startPoint x: 767, startPoint y: 326, endPoint x: 676, endPoint y: 332, distance: 91.2
copy td "IHR2025000000087"
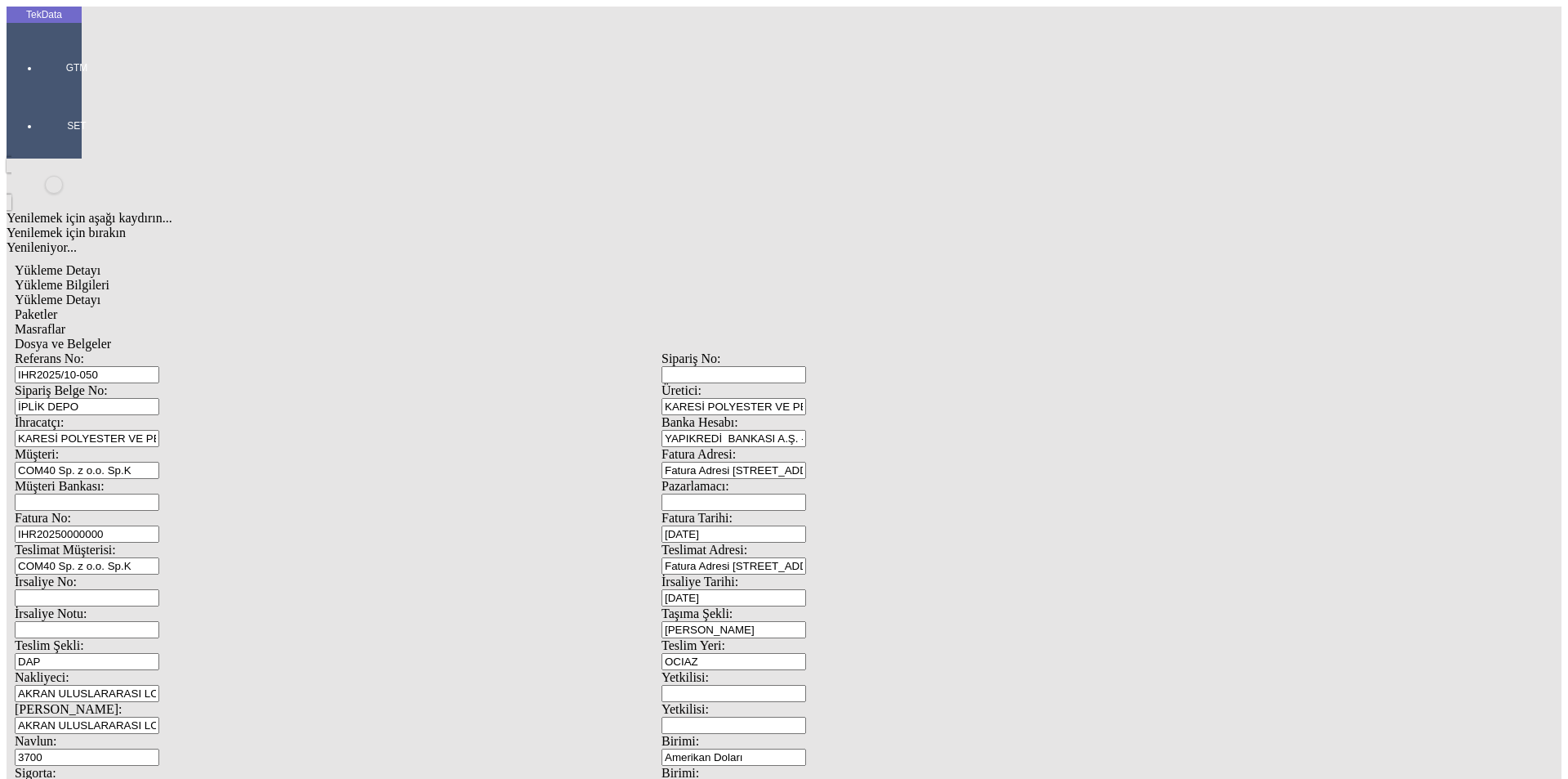
click at [160, 525] on input "IHR20250000000" at bounding box center [87, 533] width 145 height 17
drag, startPoint x: 1452, startPoint y: 566, endPoint x: 93, endPoint y: 272, distance: 1390.4
click at [96, 352] on div "Referans No: [STREET_ADDRESS] DEPO Üretici: KARESİ POLYESTER VE PETROKİMYA SANA…" at bounding box center [662, 734] width 1294 height 765
paste input "87"
type input "IHR2025000000088"
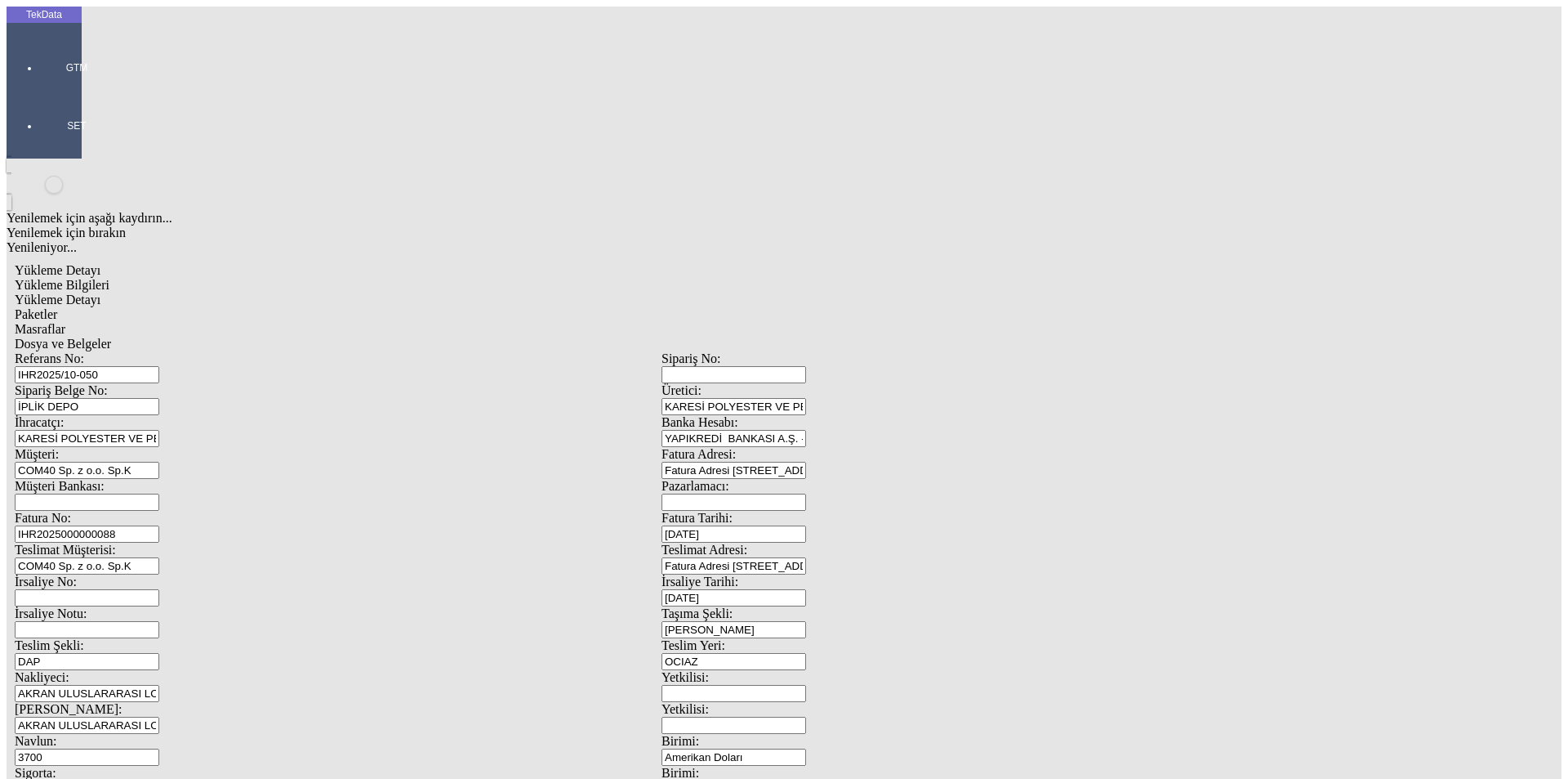
drag, startPoint x: 339, startPoint y: 118, endPoint x: 97, endPoint y: 119, distance: 242.0
click at [99, 352] on div "Referans No: IHR2025/10-050" at bounding box center [338, 368] width 647 height 32
drag, startPoint x: 340, startPoint y: 270, endPoint x: 206, endPoint y: 269, distance: 134.0
click at [206, 510] on div "Fatura No: IHR2025000000088" at bounding box center [338, 526] width 647 height 32
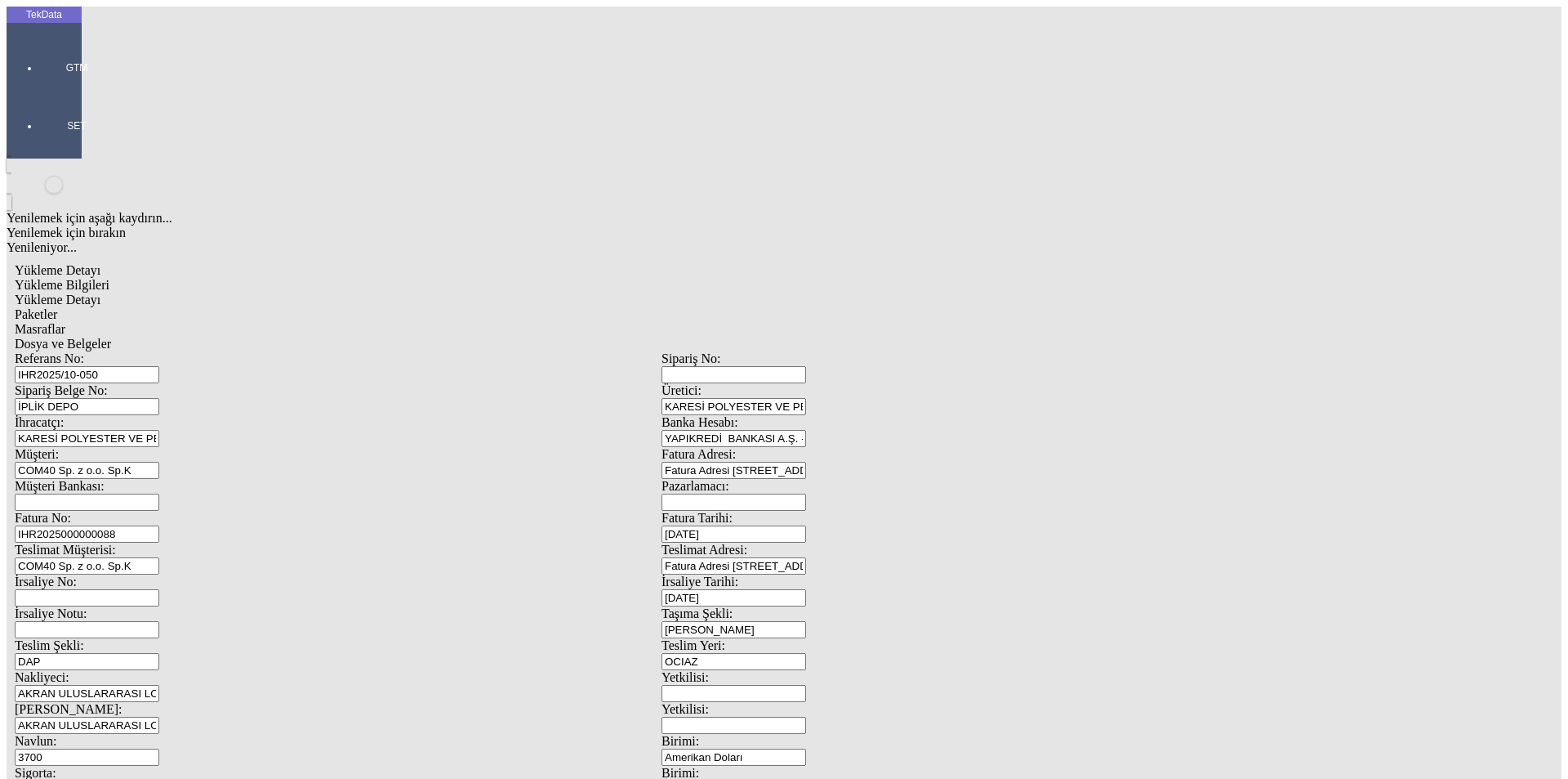
drag, startPoint x: 951, startPoint y: 633, endPoint x: 793, endPoint y: 634, distance: 158.0
type input "15600"
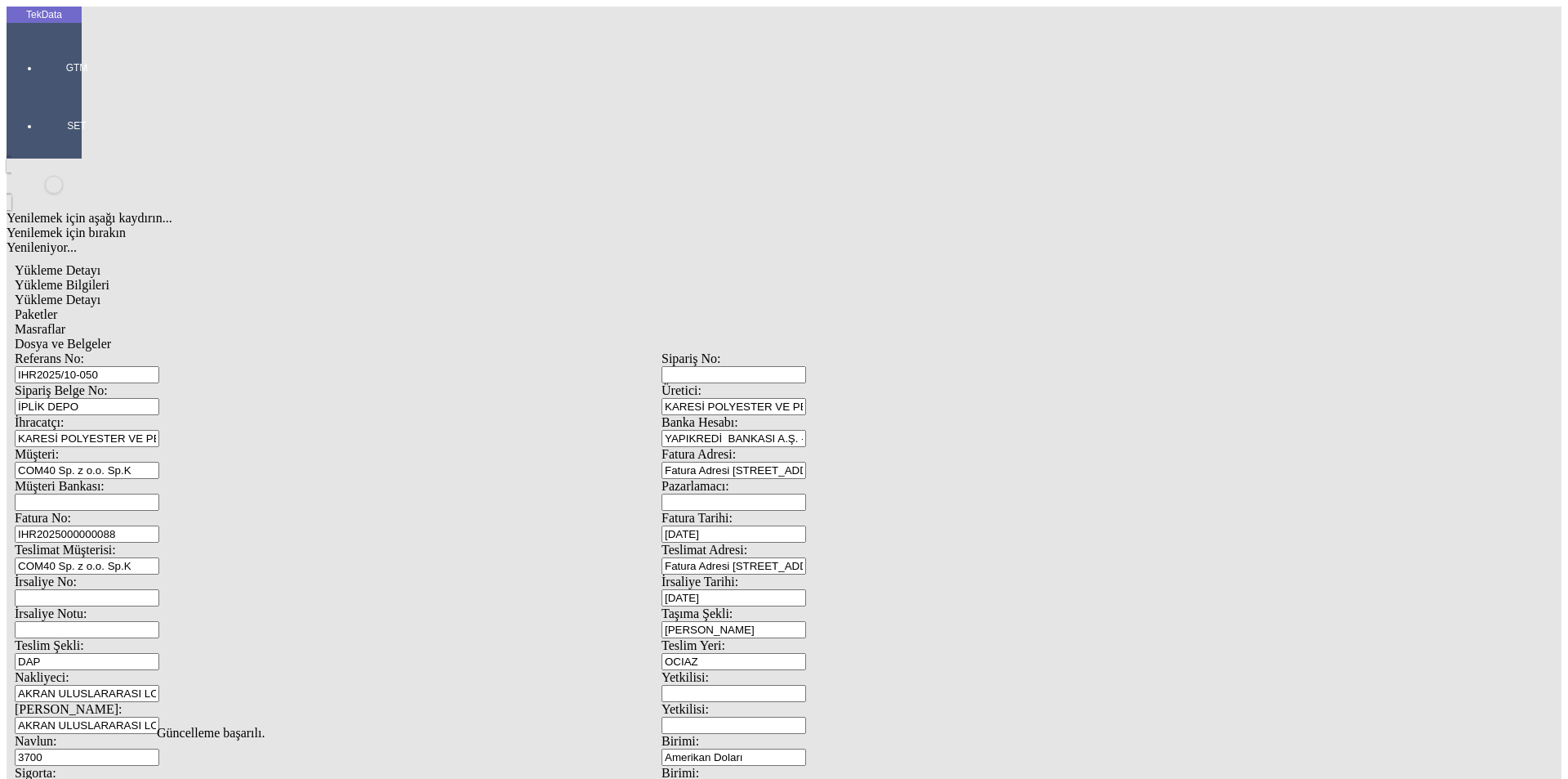
scroll to position [0, 0]
click at [101, 293] on span "Yükleme Detayı" at bounding box center [58, 300] width 86 height 14
drag, startPoint x: 157, startPoint y: 340, endPoint x: 106, endPoint y: 340, distance: 51.0
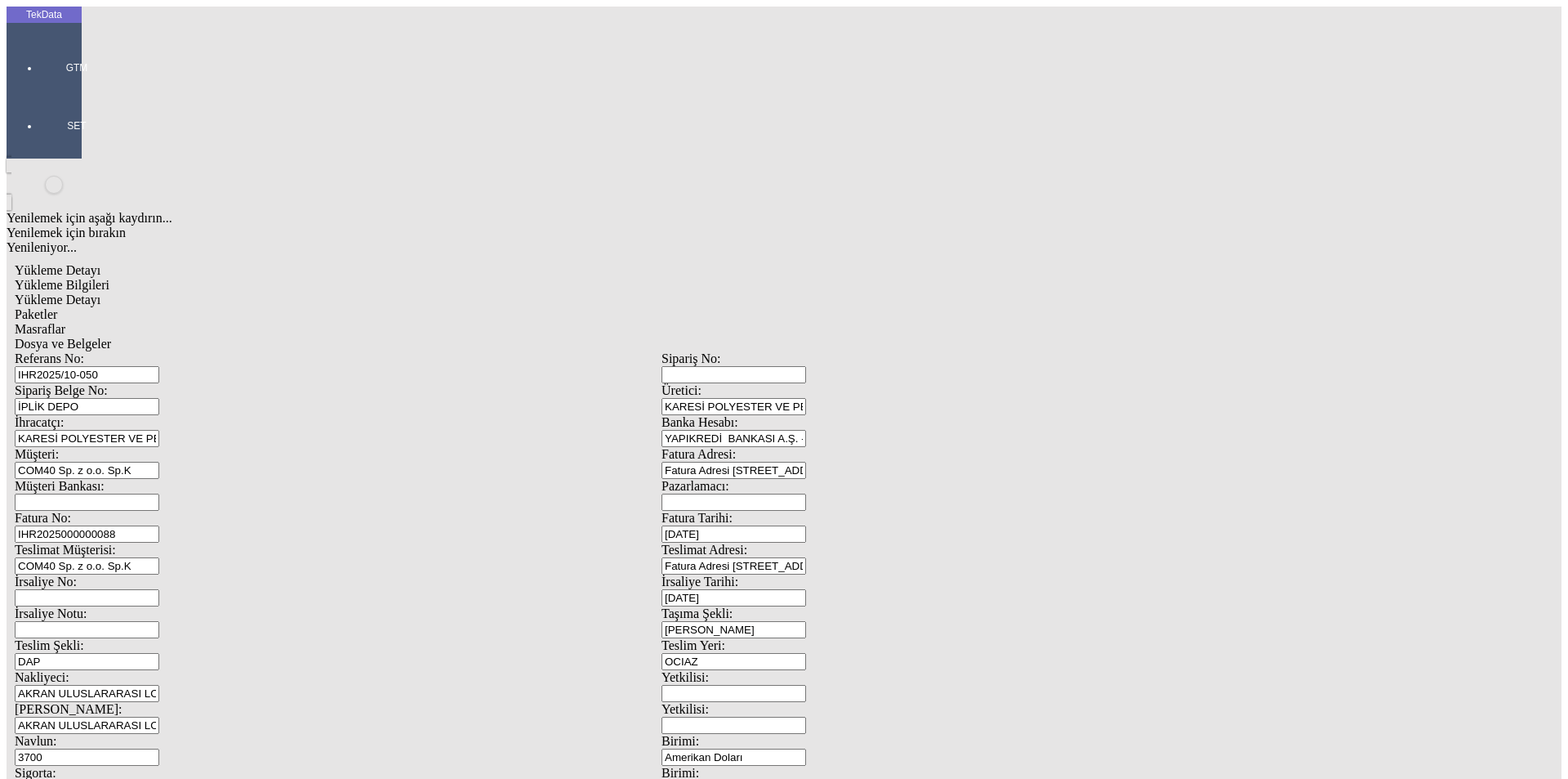
type input "12412.41"
drag, startPoint x: 173, startPoint y: 353, endPoint x: 151, endPoint y: 353, distance: 22.0
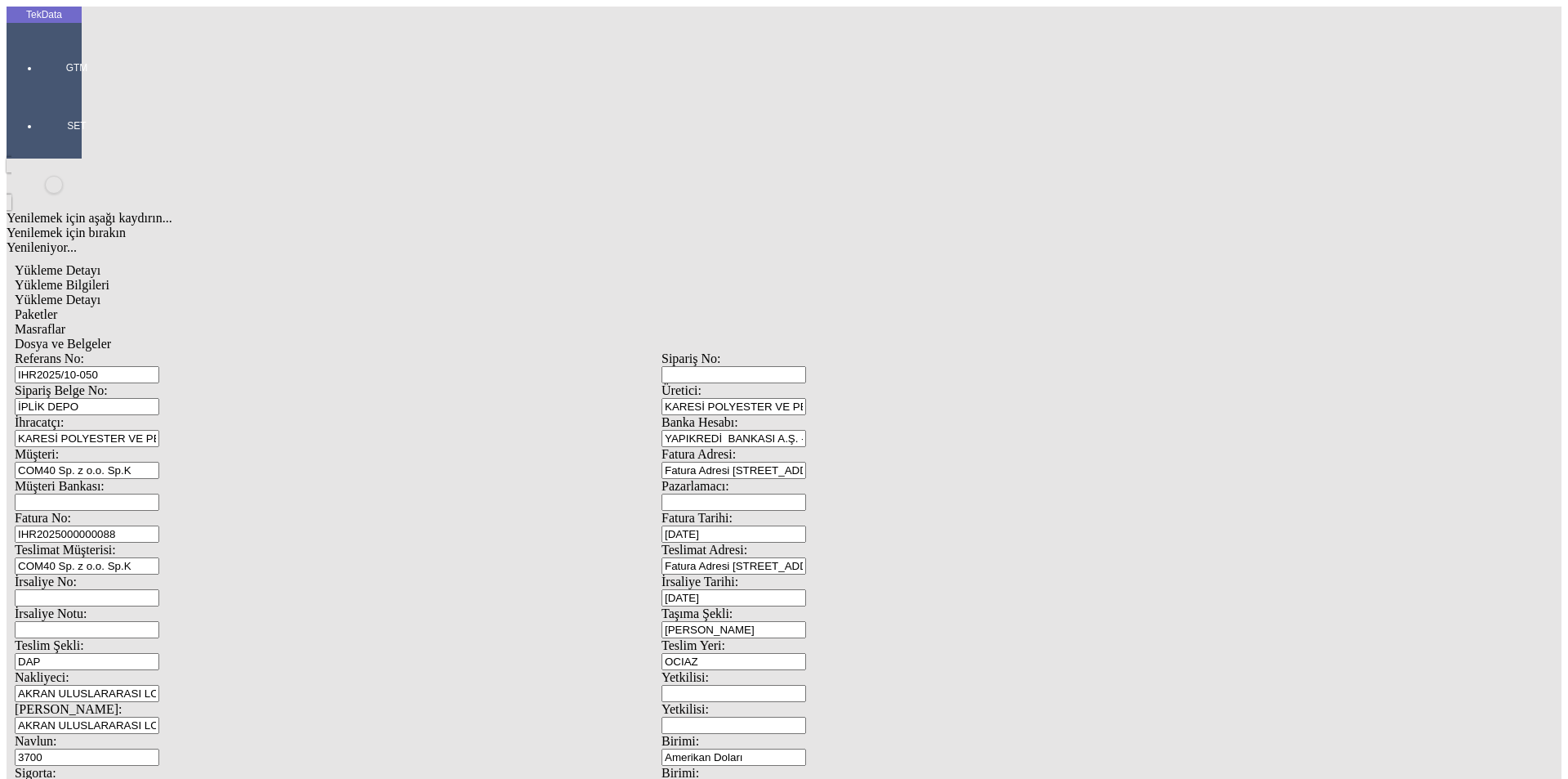
type input "3187.59"
click at [57, 308] on span "Paketler" at bounding box center [36, 315] width 43 height 14
click at [461, 322] on div "Masraflar" at bounding box center [662, 329] width 1294 height 15
click at [111, 337] on span "Dosya ve Belgeler" at bounding box center [63, 344] width 97 height 14
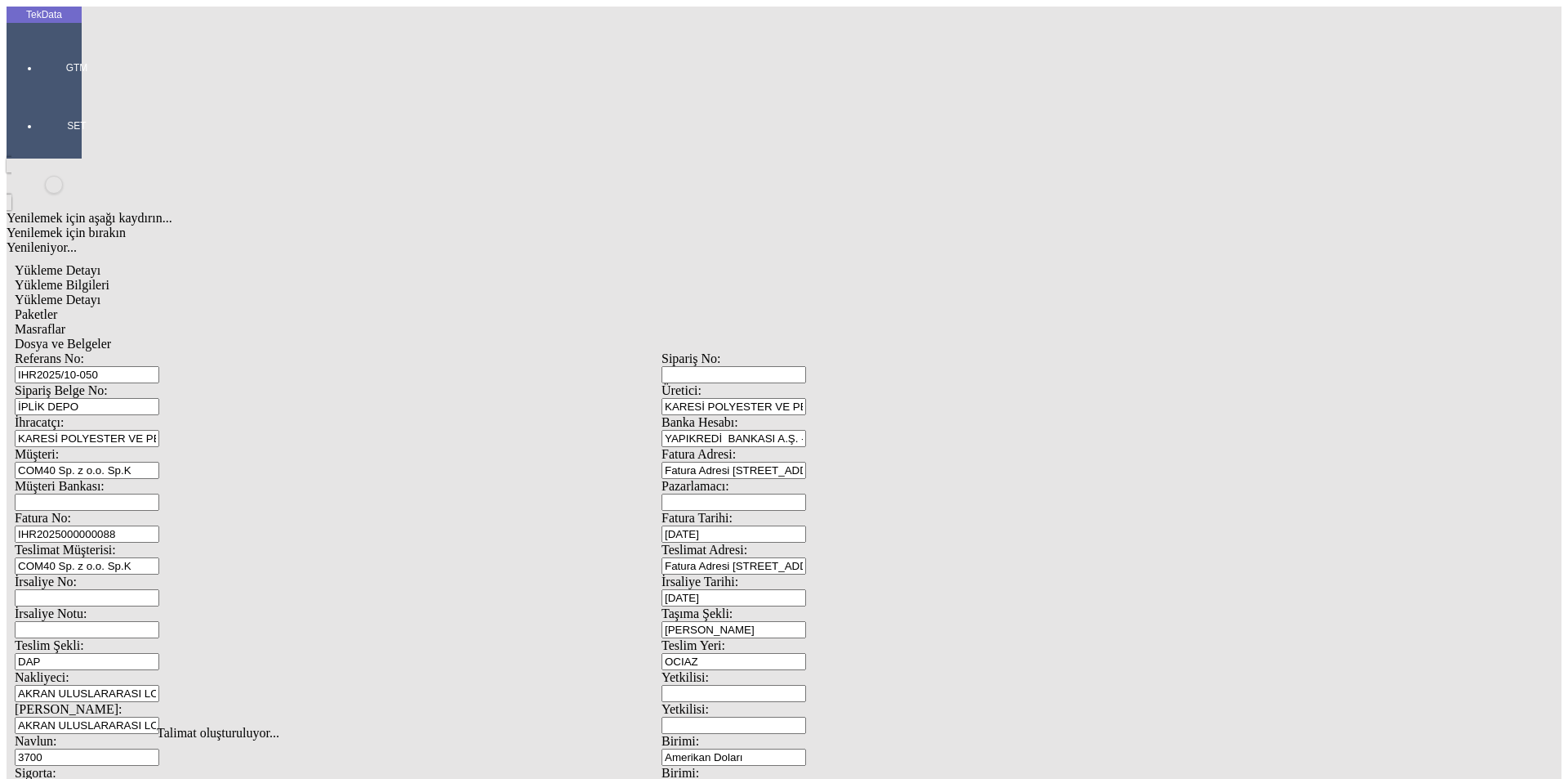
click at [111, 337] on span "Dosya ve Belgeler" at bounding box center [63, 344] width 97 height 14
